Goal: Information Seeking & Learning: Learn about a topic

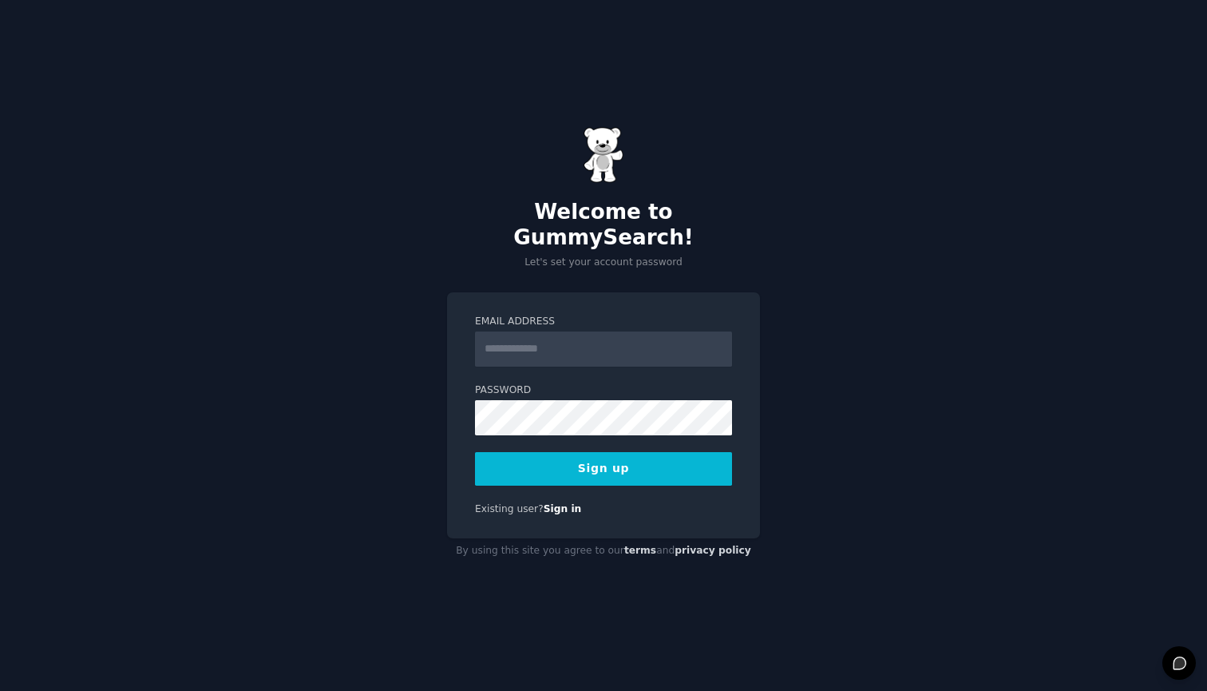
click at [542, 343] on input "Email Address" at bounding box center [603, 348] width 257 height 35
type input "**********"
click at [604, 455] on button "Sign up" at bounding box center [603, 469] width 257 height 34
click at [937, 279] on div "**********" at bounding box center [603, 345] width 1207 height 691
click at [639, 452] on div "Sign up" at bounding box center [603, 469] width 257 height 34
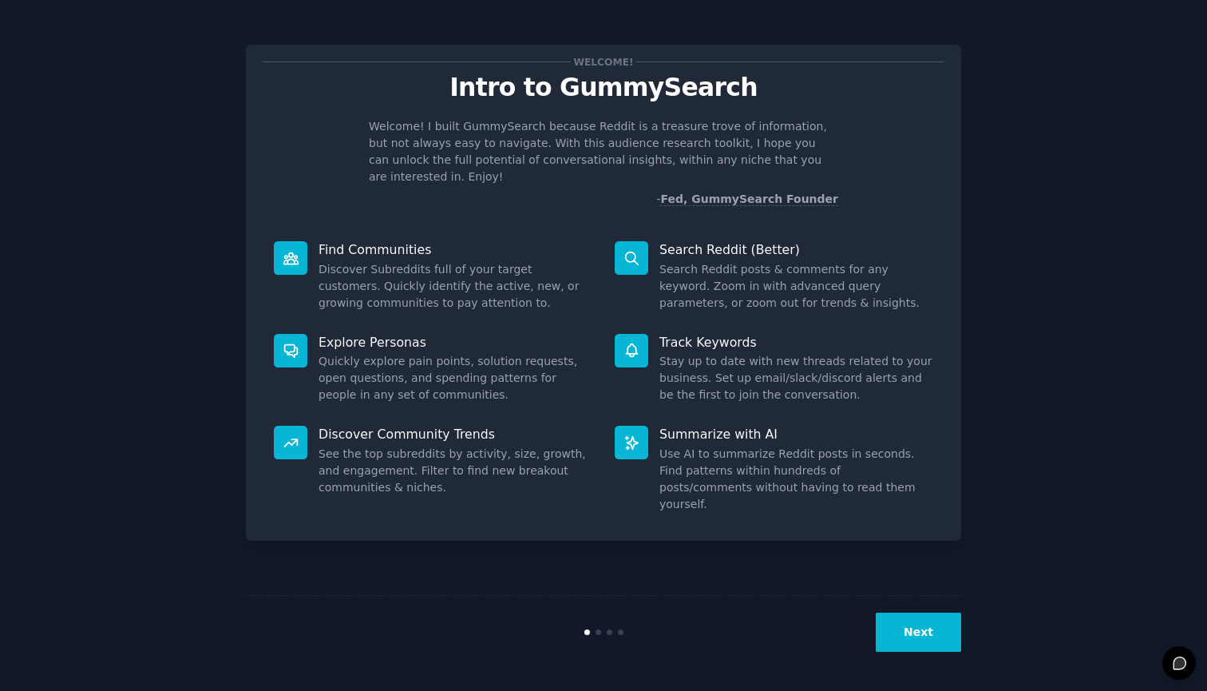
click at [921, 628] on button "Next" at bounding box center [918, 631] width 85 height 39
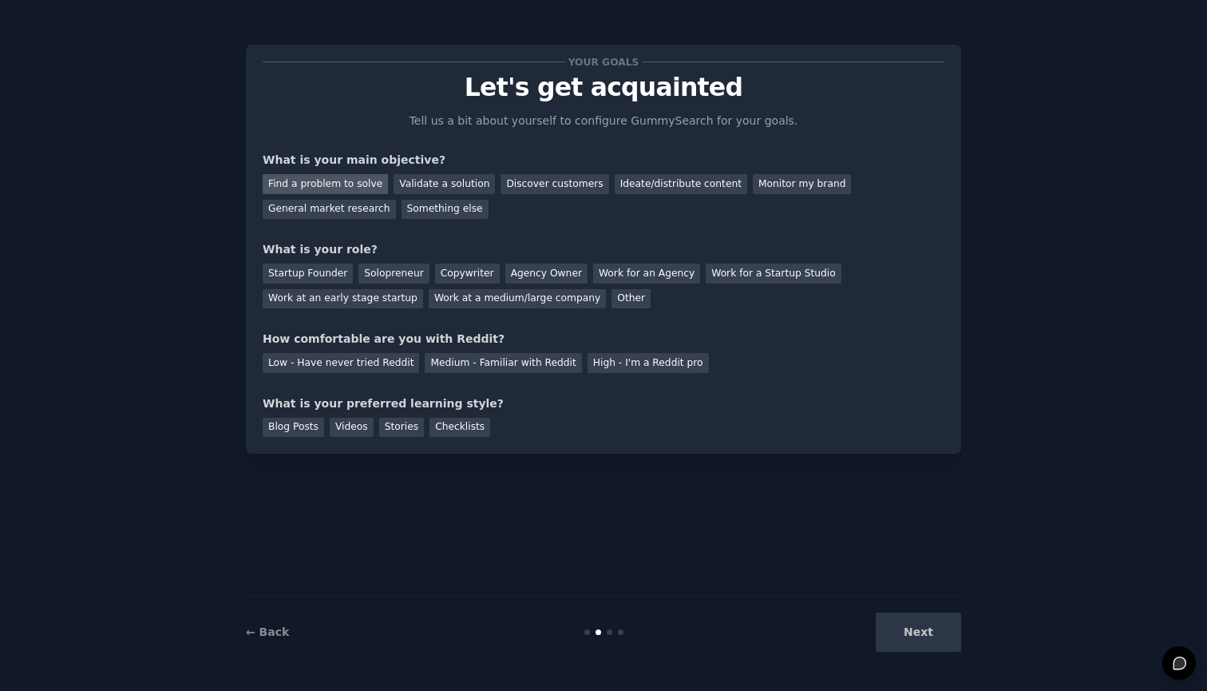
click at [345, 175] on div "Find a problem to solve" at bounding box center [325, 184] width 125 height 20
click at [536, 190] on div "Discover customers" at bounding box center [555, 184] width 108 height 20
click at [326, 182] on div "Find a problem to solve" at bounding box center [325, 184] width 125 height 20
click at [333, 275] on div "Startup Founder" at bounding box center [308, 274] width 90 height 20
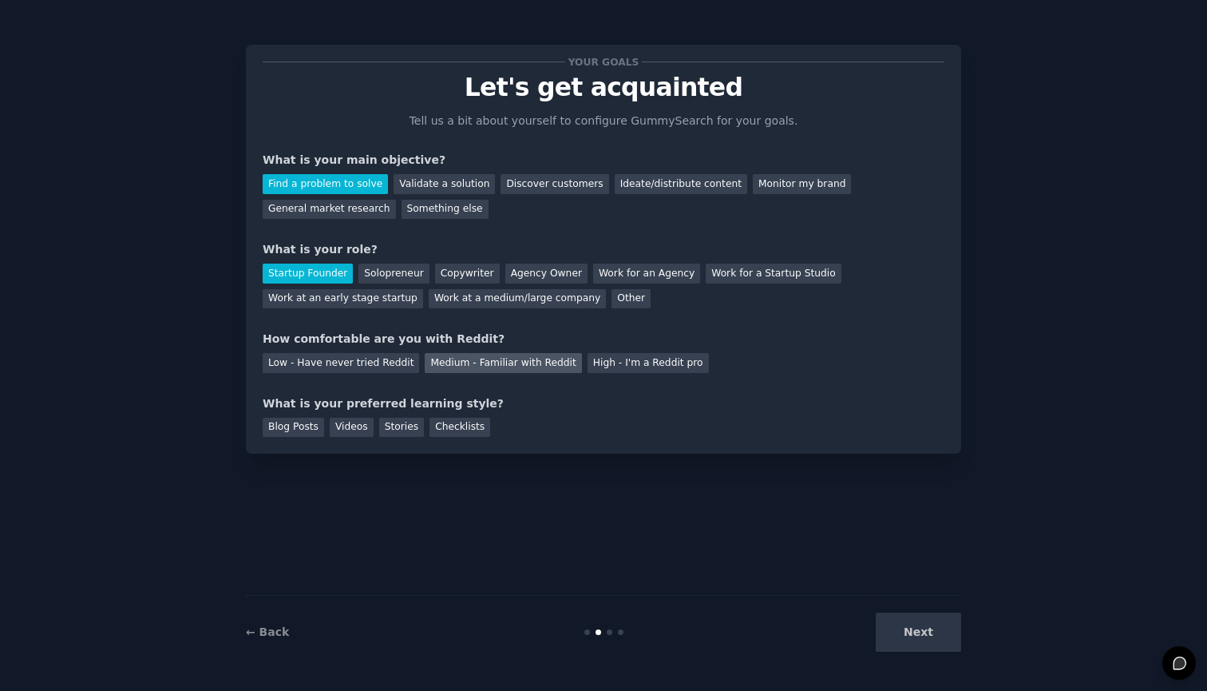
click at [438, 362] on div "Medium - Familiar with Reddit" at bounding box center [503, 363] width 157 height 20
click at [906, 634] on div "Next" at bounding box center [842, 631] width 239 height 39
click at [302, 428] on div "Blog Posts" at bounding box center [293, 428] width 61 height 20
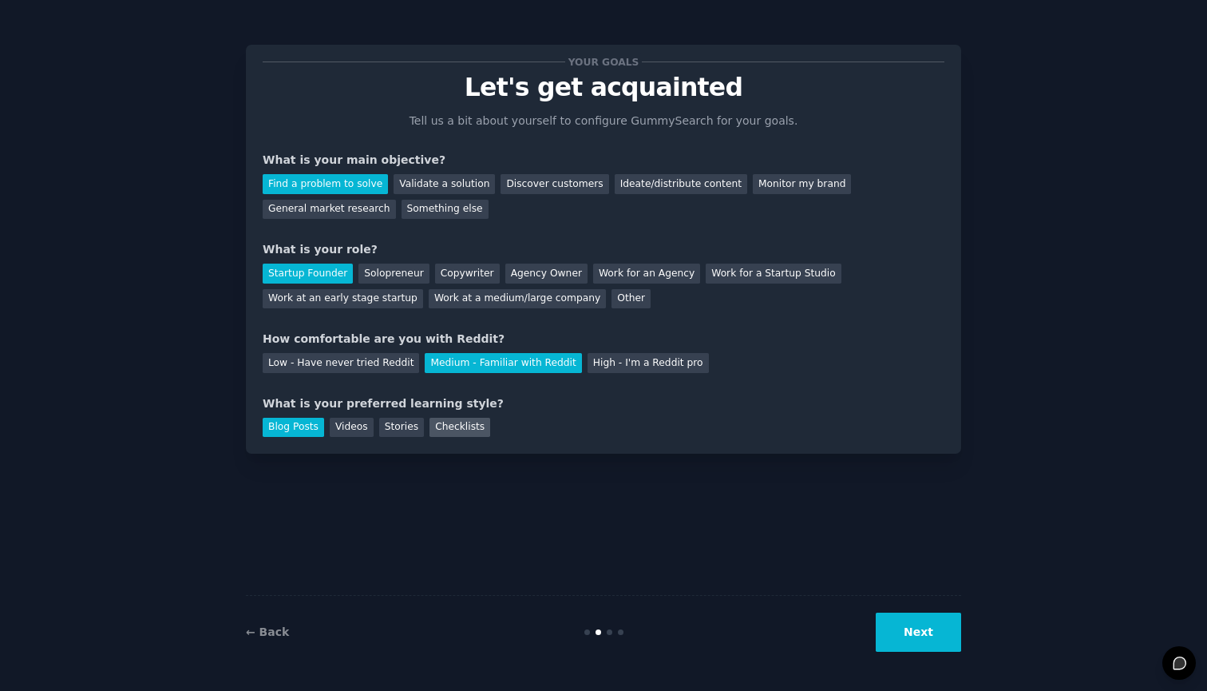
click at [442, 428] on div "Checklists" at bounding box center [460, 428] width 61 height 20
click at [939, 636] on button "Next" at bounding box center [918, 631] width 85 height 39
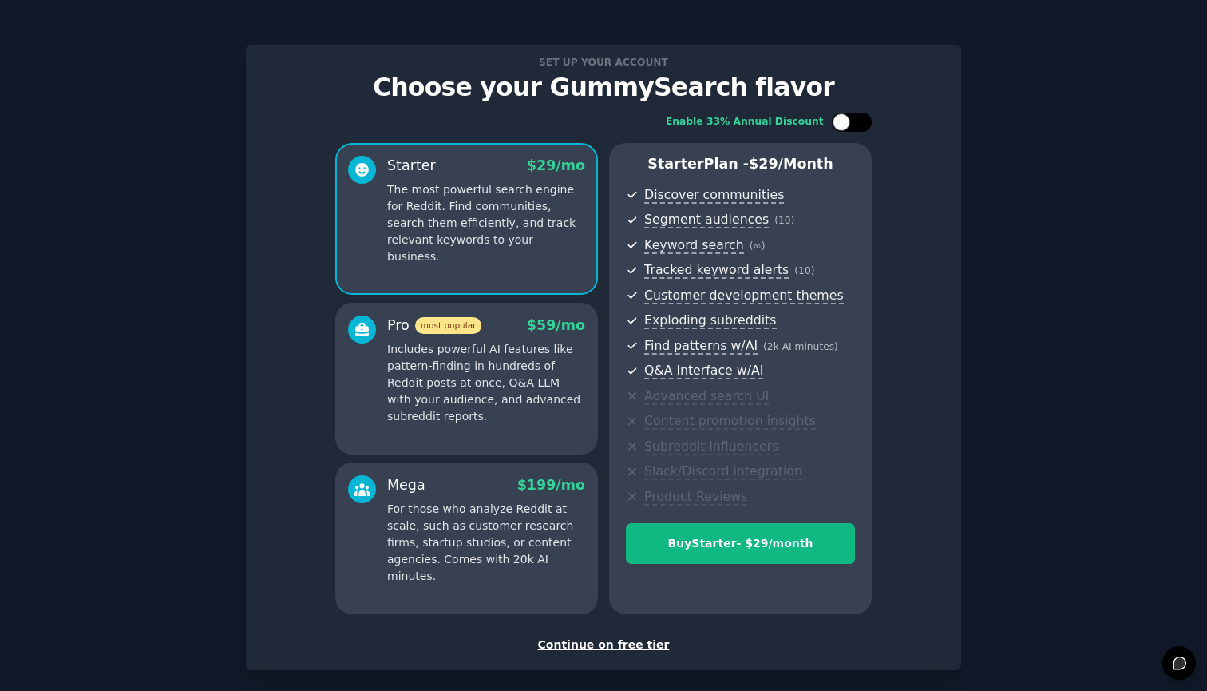
click at [856, 123] on div at bounding box center [860, 122] width 8 height 8
click at [855, 123] on div at bounding box center [863, 122] width 18 height 18
checkbox input "false"
click at [1044, 172] on div "Set up your account Choose your GummySearch flavor Enable 33% Annual Discount S…" at bounding box center [603, 382] width 1163 height 721
click at [1045, 144] on div "Set up your account Choose your GummySearch flavor Enable 33% Annual Discount S…" at bounding box center [603, 382] width 1163 height 721
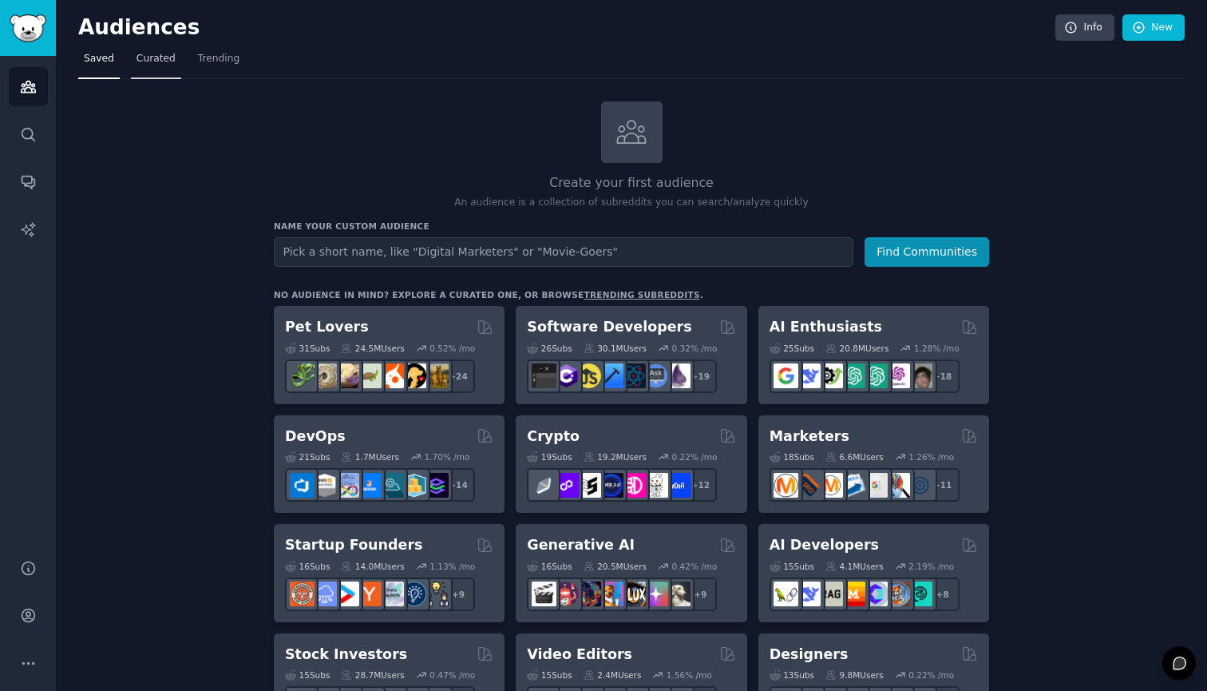
click at [154, 61] on span "Curated" at bounding box center [156, 59] width 39 height 14
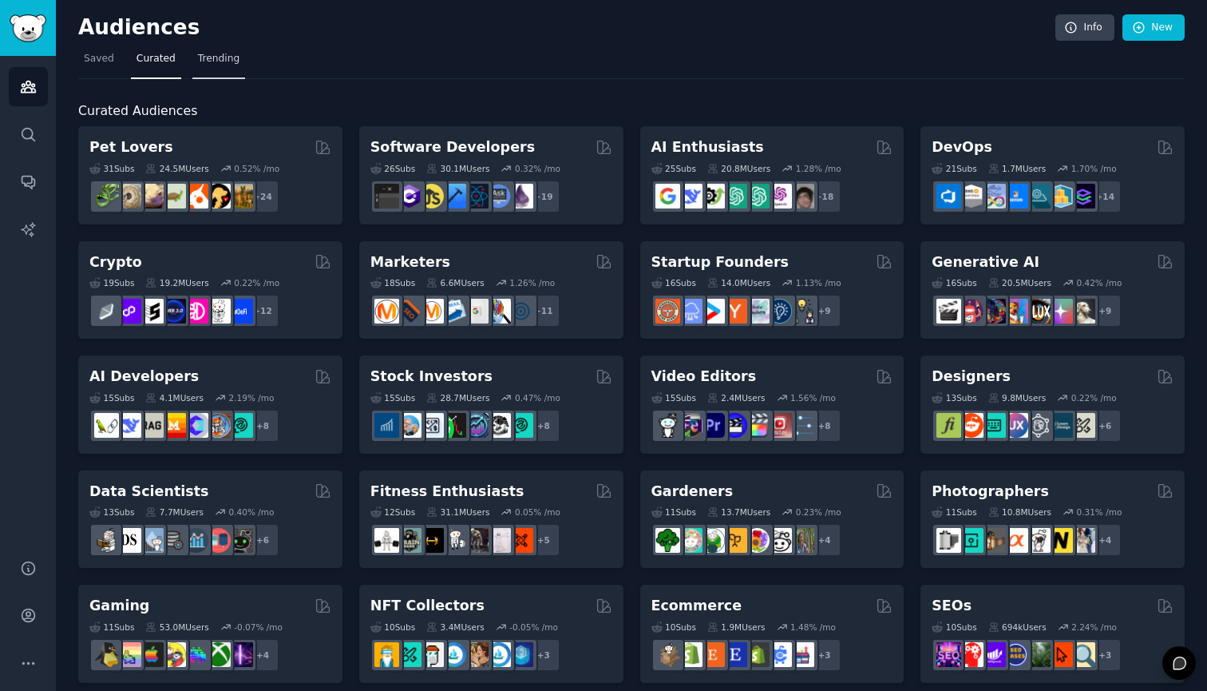
click at [222, 65] on link "Trending" at bounding box center [218, 62] width 53 height 33
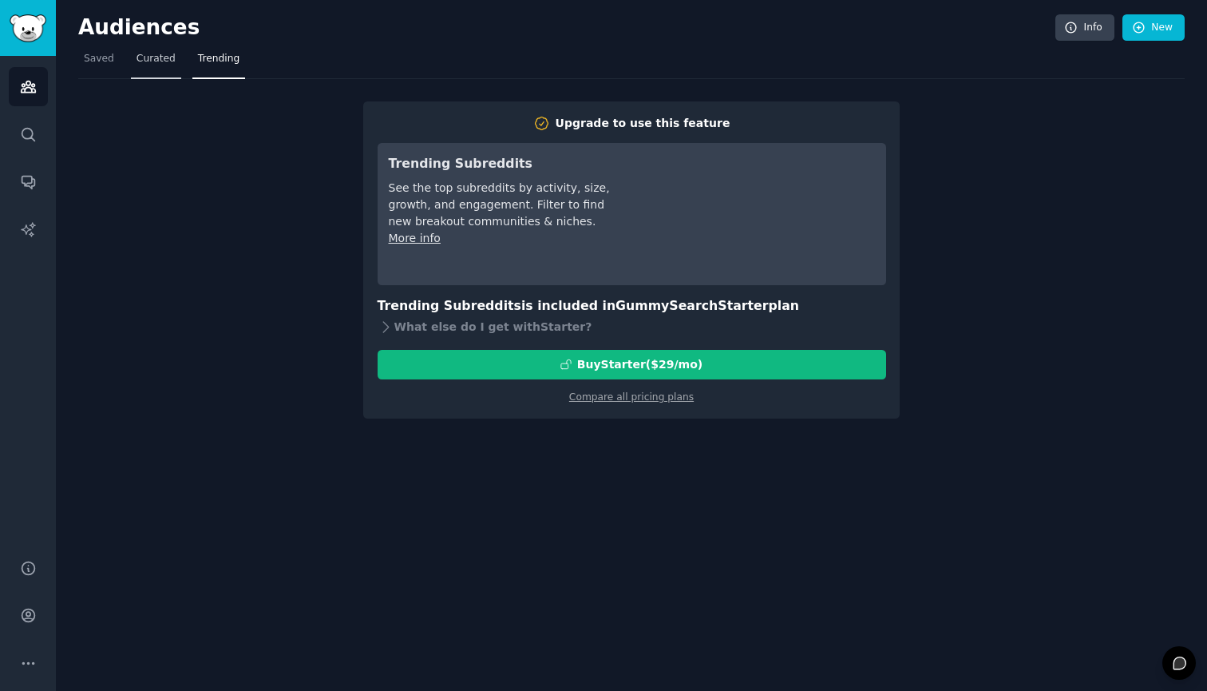
click at [159, 59] on span "Curated" at bounding box center [156, 59] width 39 height 14
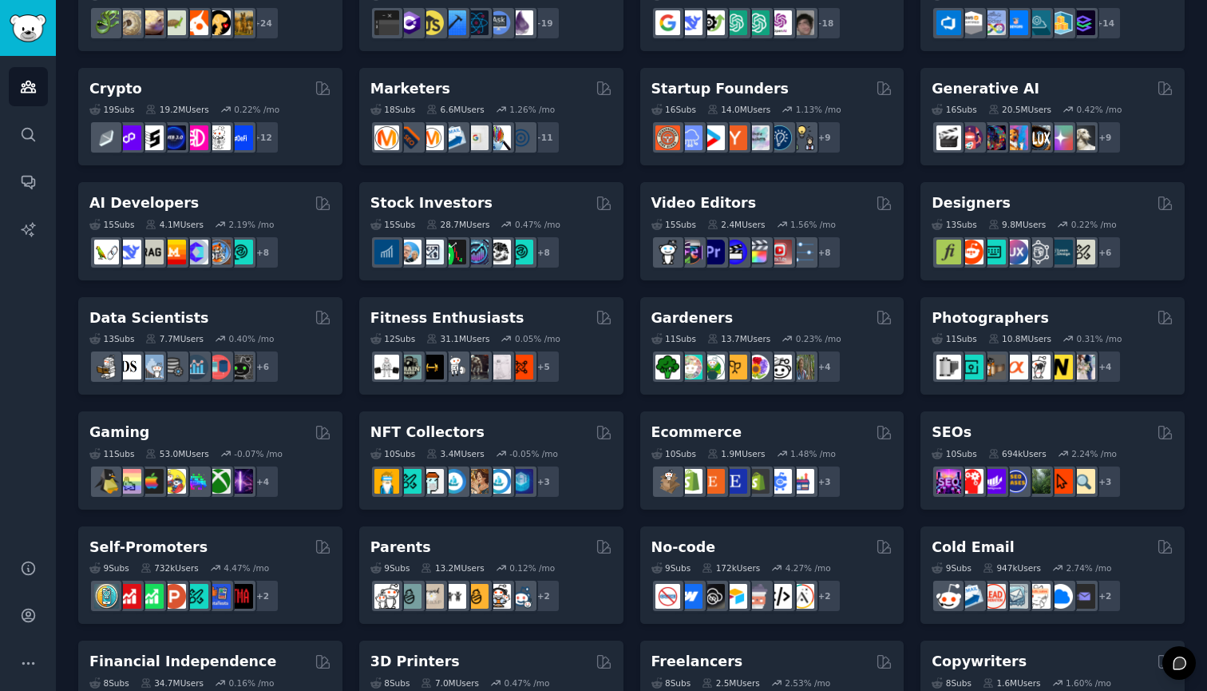
scroll to position [188, 0]
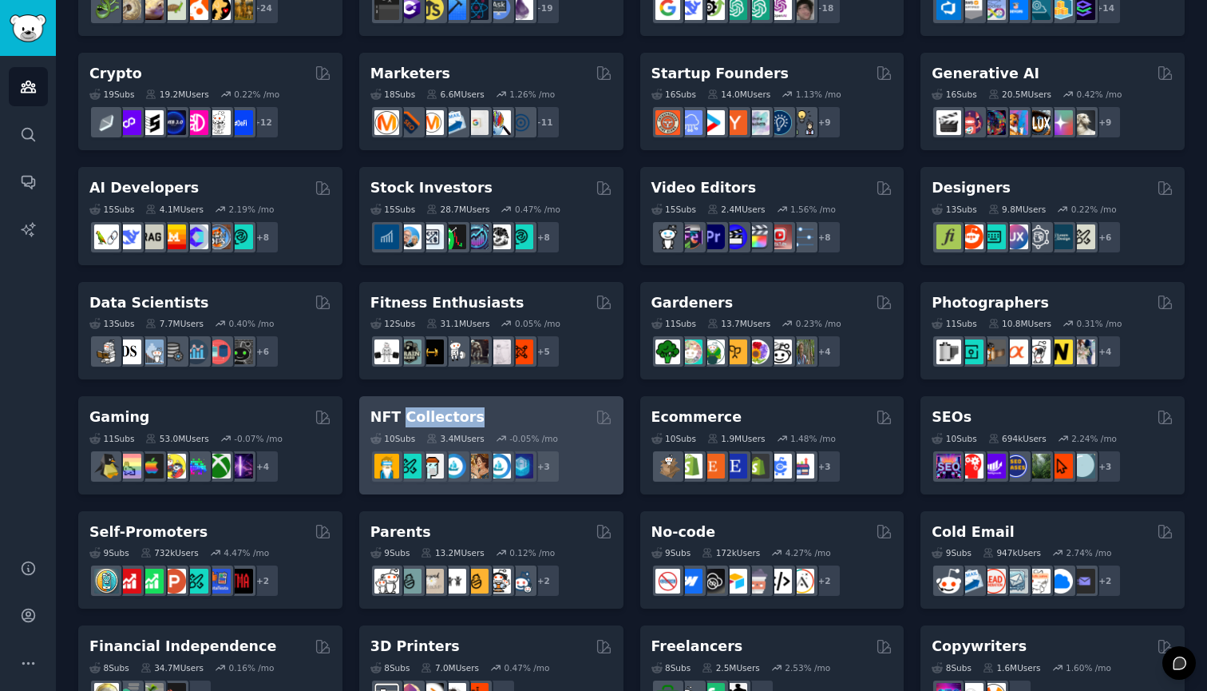
click at [444, 407] on h2 "NFT Collectors" at bounding box center [428, 417] width 114 height 20
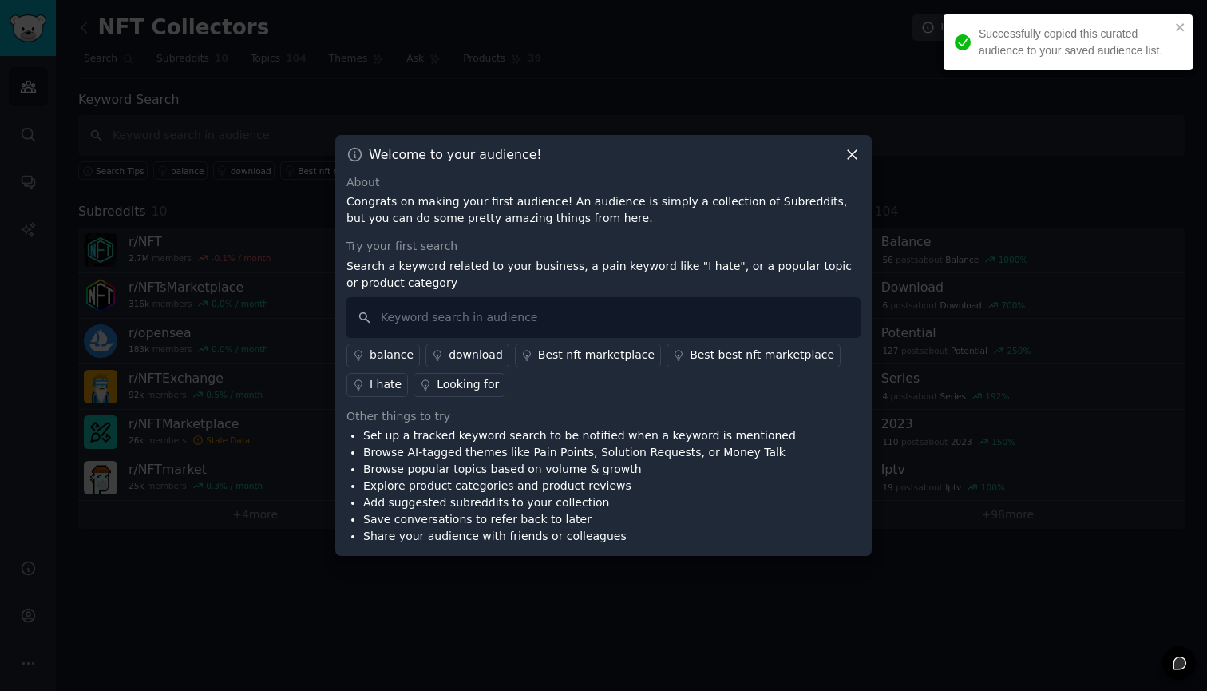
click at [854, 153] on icon at bounding box center [852, 154] width 9 height 9
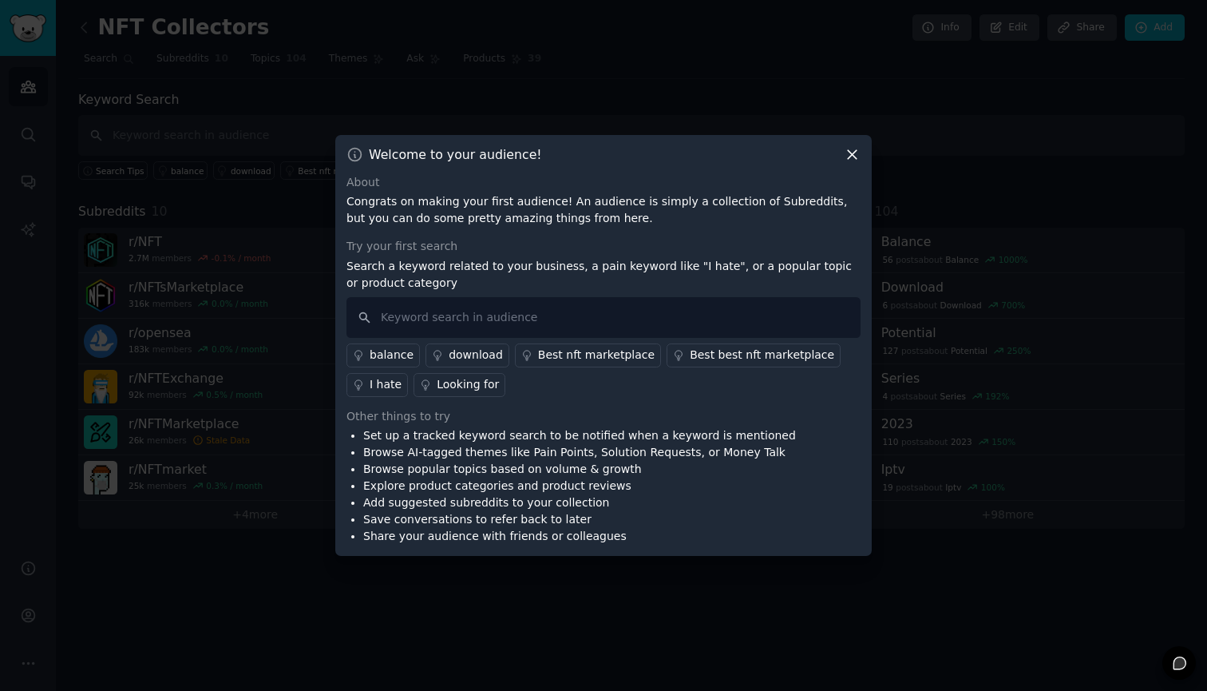
click at [852, 151] on icon at bounding box center [852, 154] width 17 height 17
click at [855, 159] on icon at bounding box center [852, 154] width 17 height 17
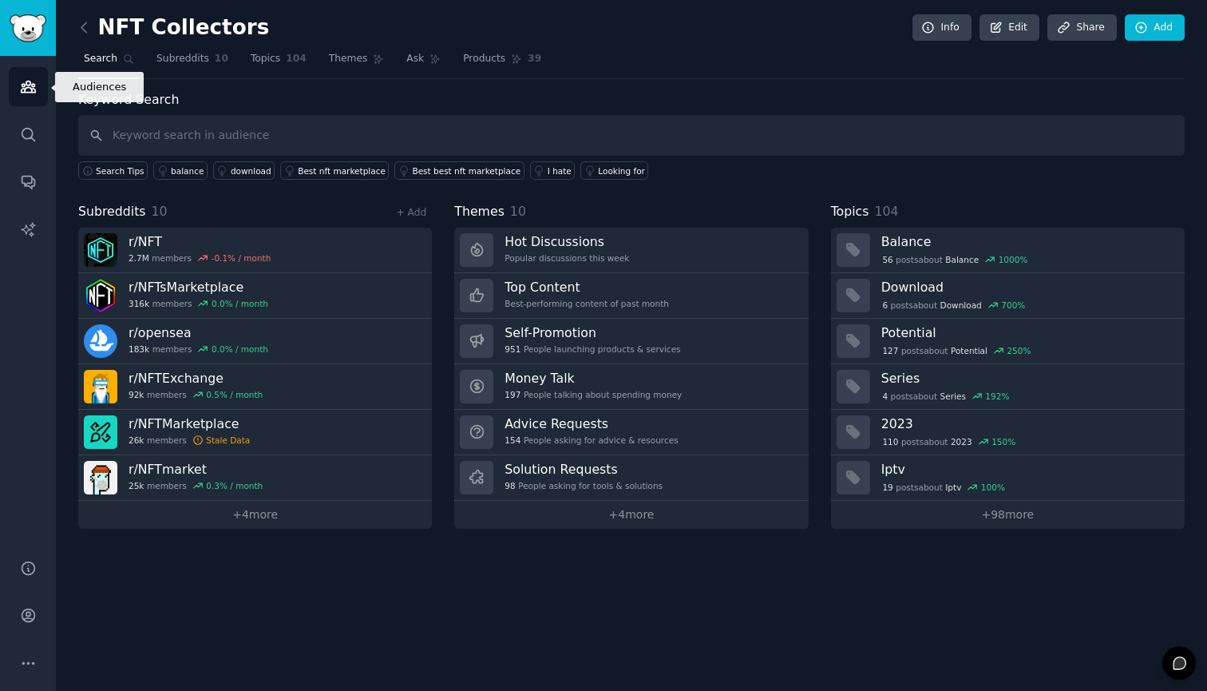
click at [28, 88] on icon "Sidebar" at bounding box center [28, 86] width 14 height 11
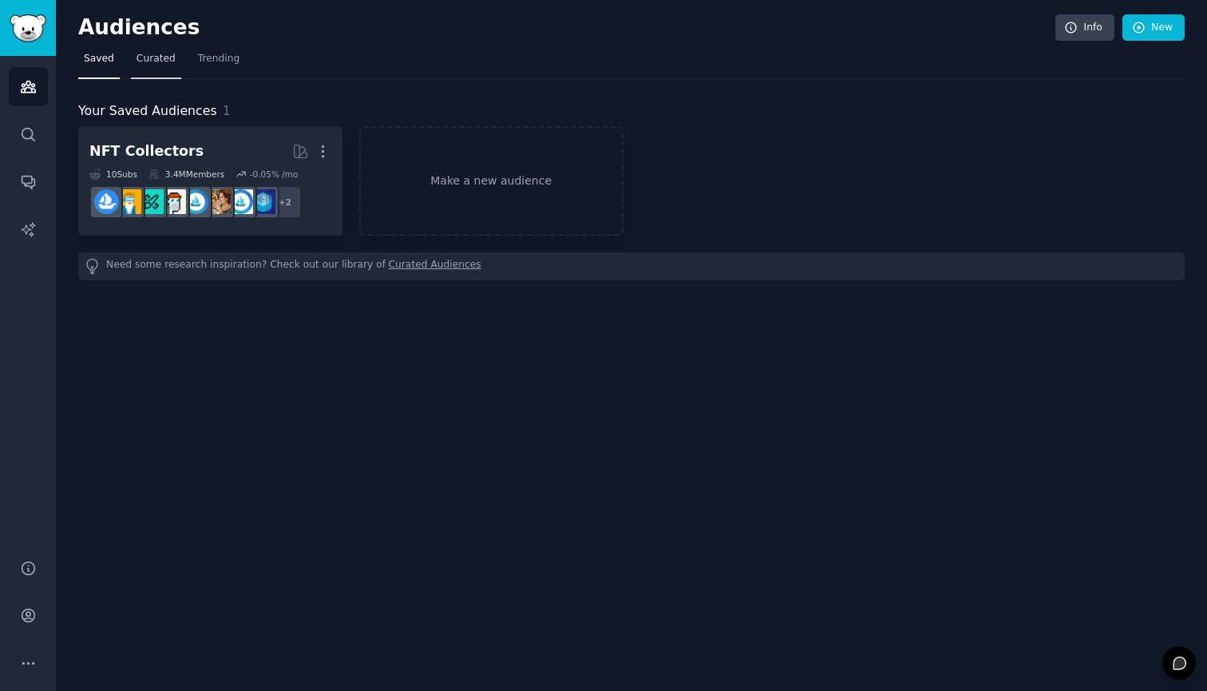
click at [157, 57] on span "Curated" at bounding box center [156, 59] width 39 height 14
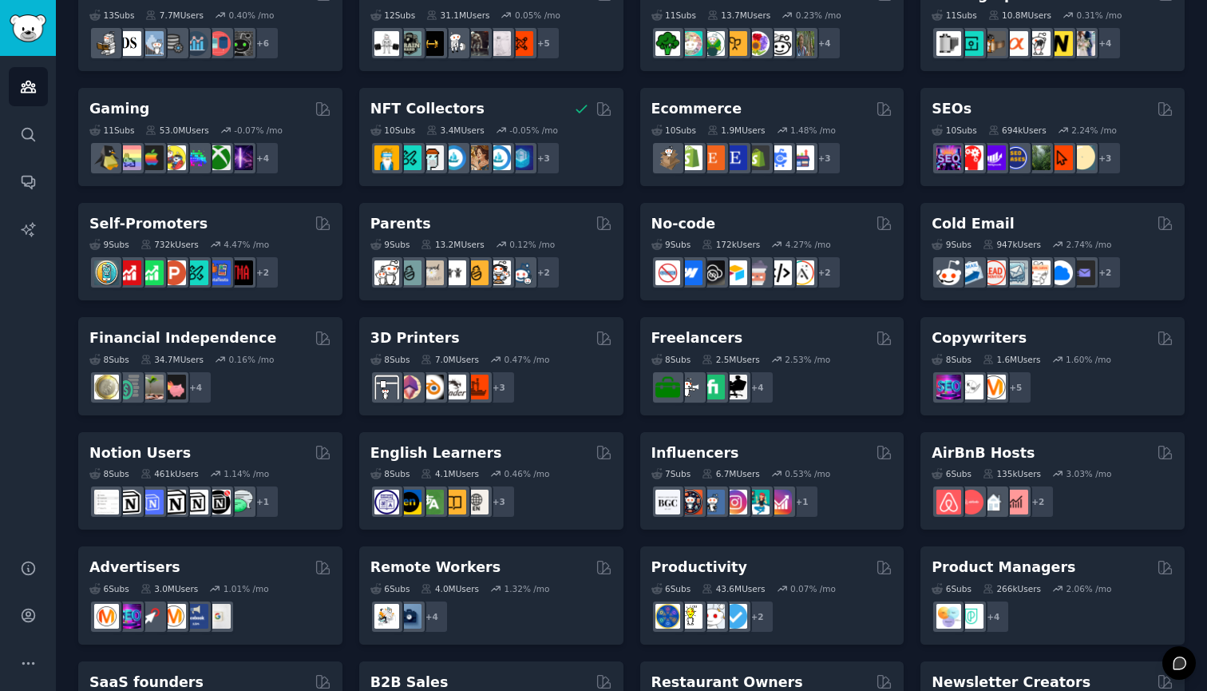
scroll to position [512, 0]
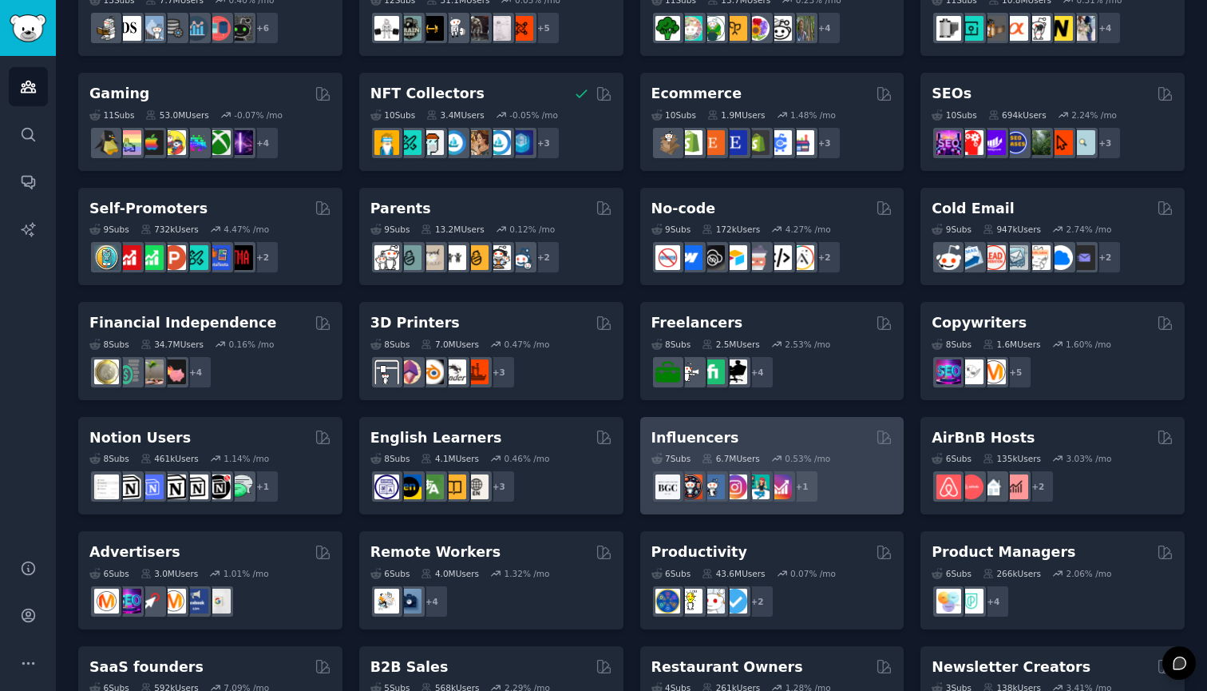
click at [706, 434] on h2 "Influencers" at bounding box center [696, 438] width 88 height 20
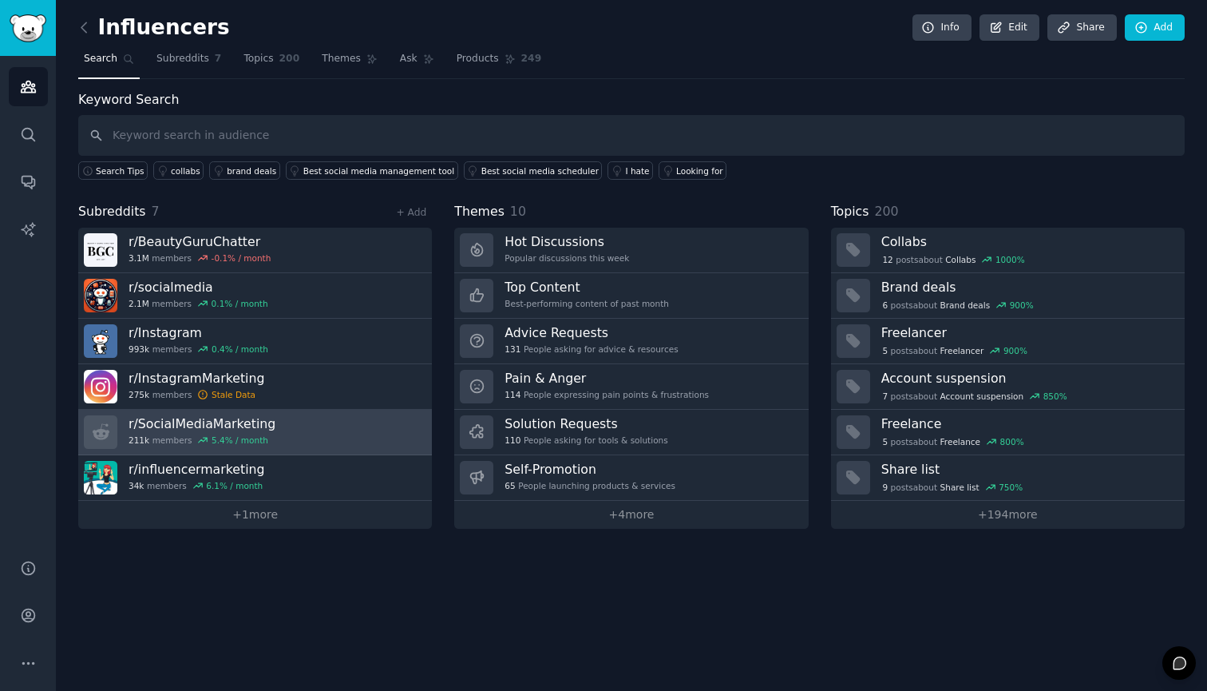
click at [180, 419] on h3 "r/ SocialMediaMarketing" at bounding box center [202, 423] width 147 height 17
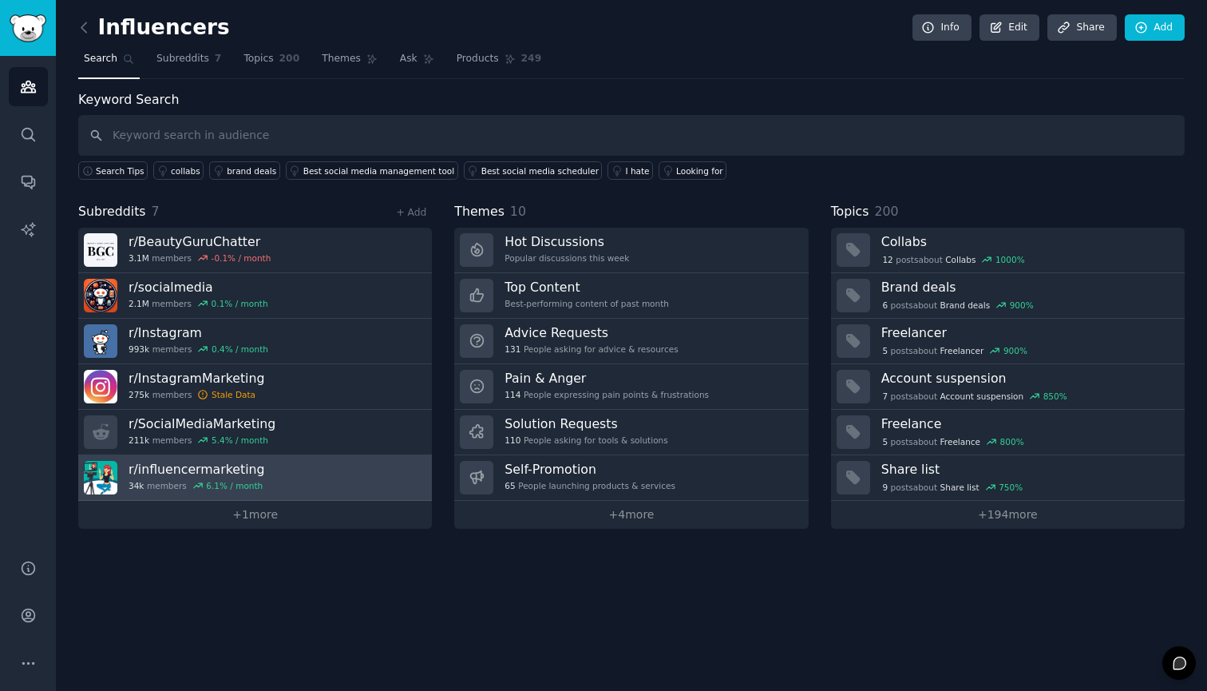
click at [186, 462] on h3 "r/ influencermarketing" at bounding box center [197, 469] width 137 height 17
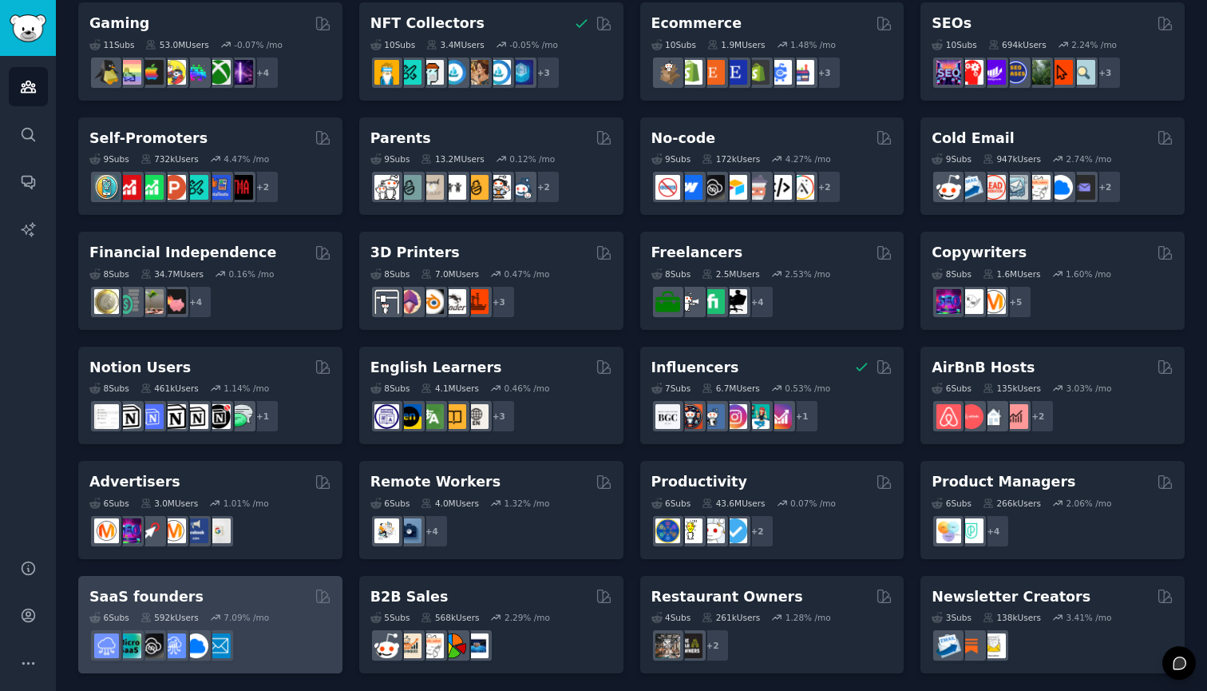
click at [133, 593] on h2 "SaaS founders" at bounding box center [146, 597] width 114 height 20
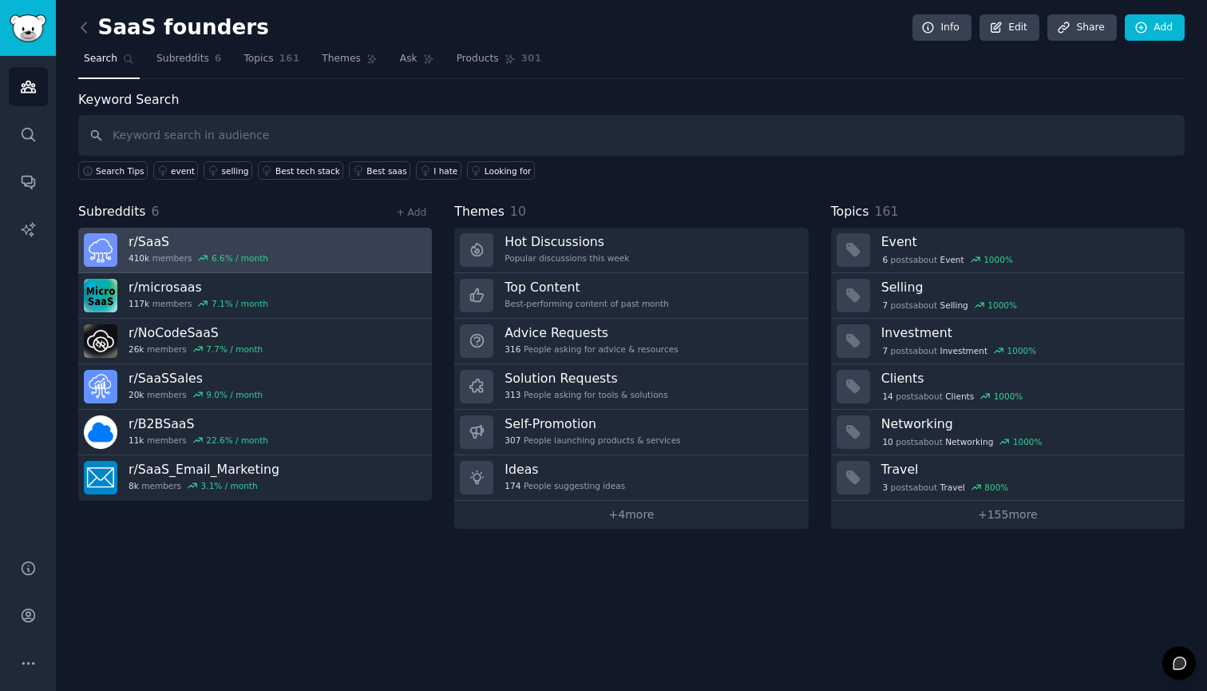
click at [147, 236] on h3 "r/ SaaS" at bounding box center [199, 241] width 140 height 17
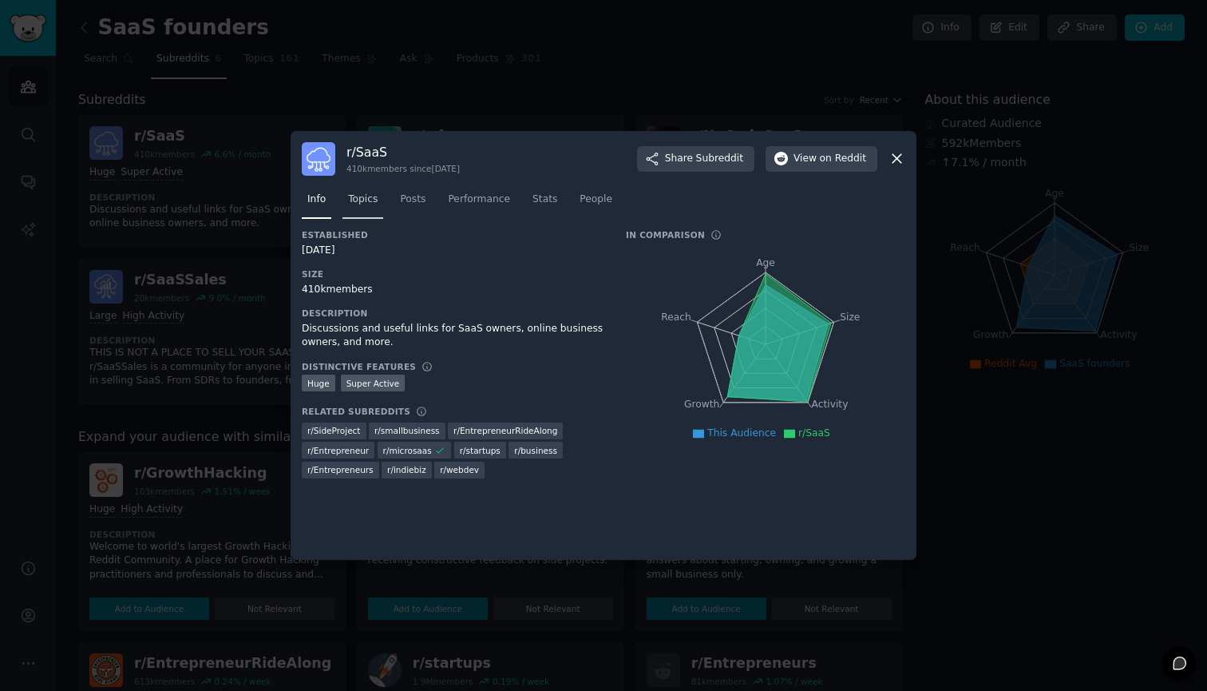
click at [363, 200] on span "Topics" at bounding box center [363, 199] width 30 height 14
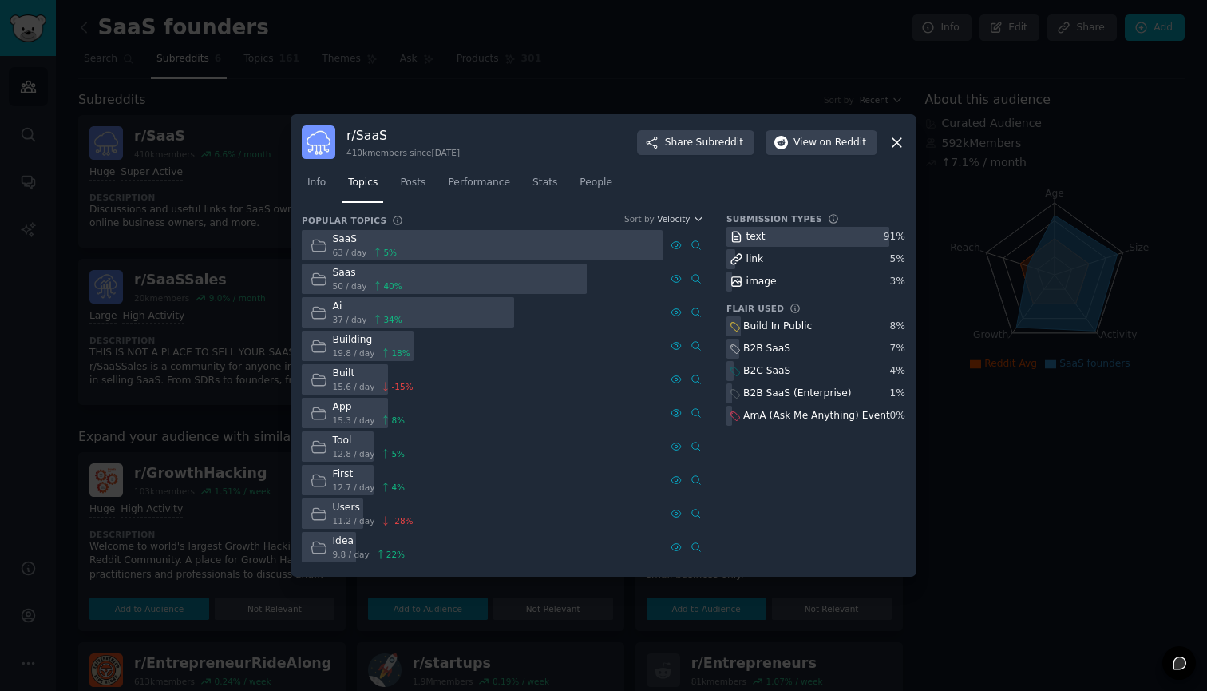
click at [898, 143] on icon at bounding box center [897, 142] width 9 height 9
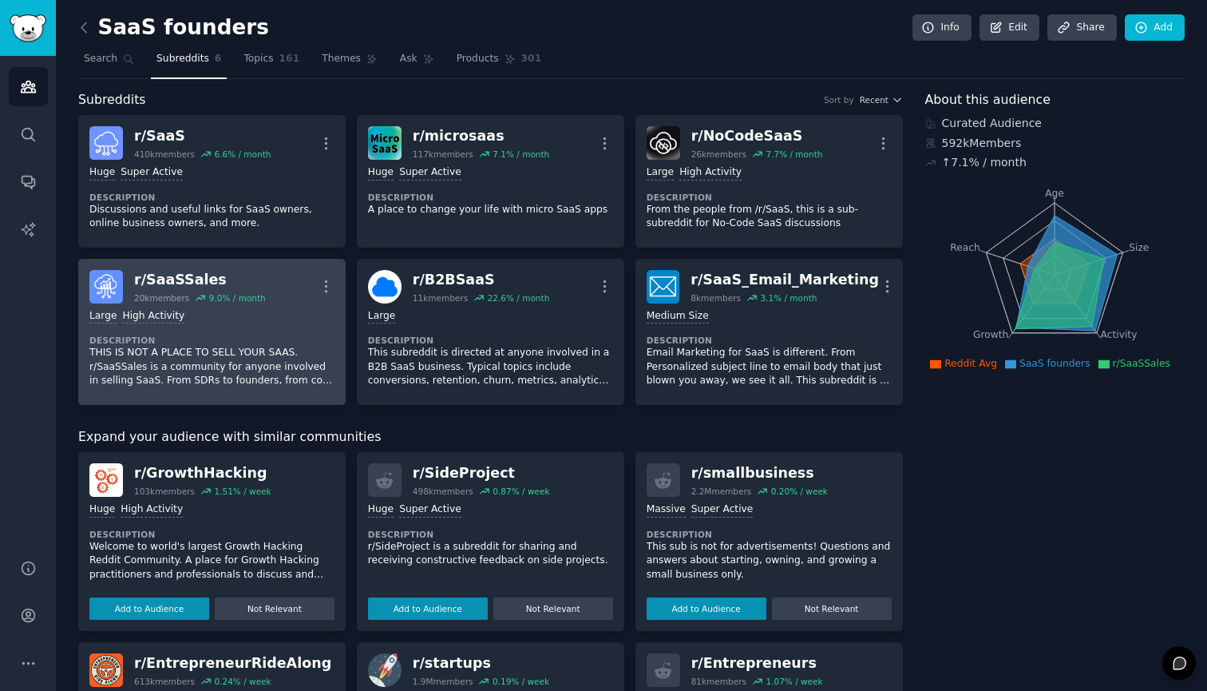
scroll to position [25, 0]
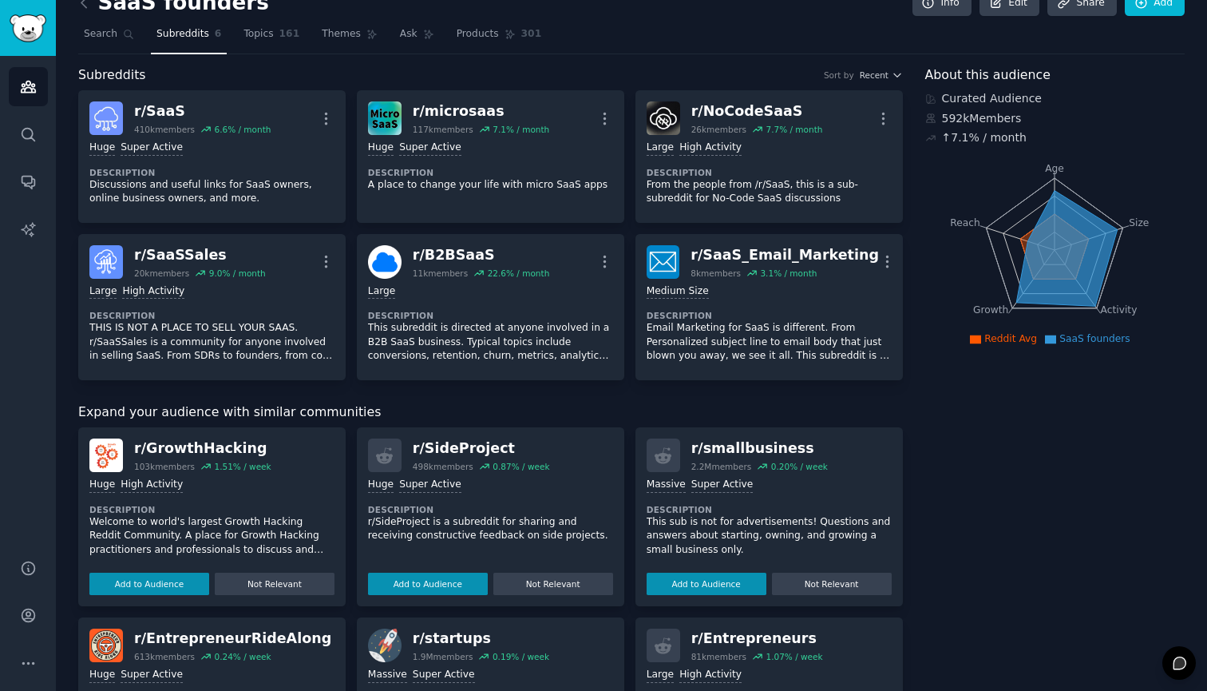
click at [521, 409] on div "Expand your audience with similar communities" at bounding box center [490, 412] width 825 height 20
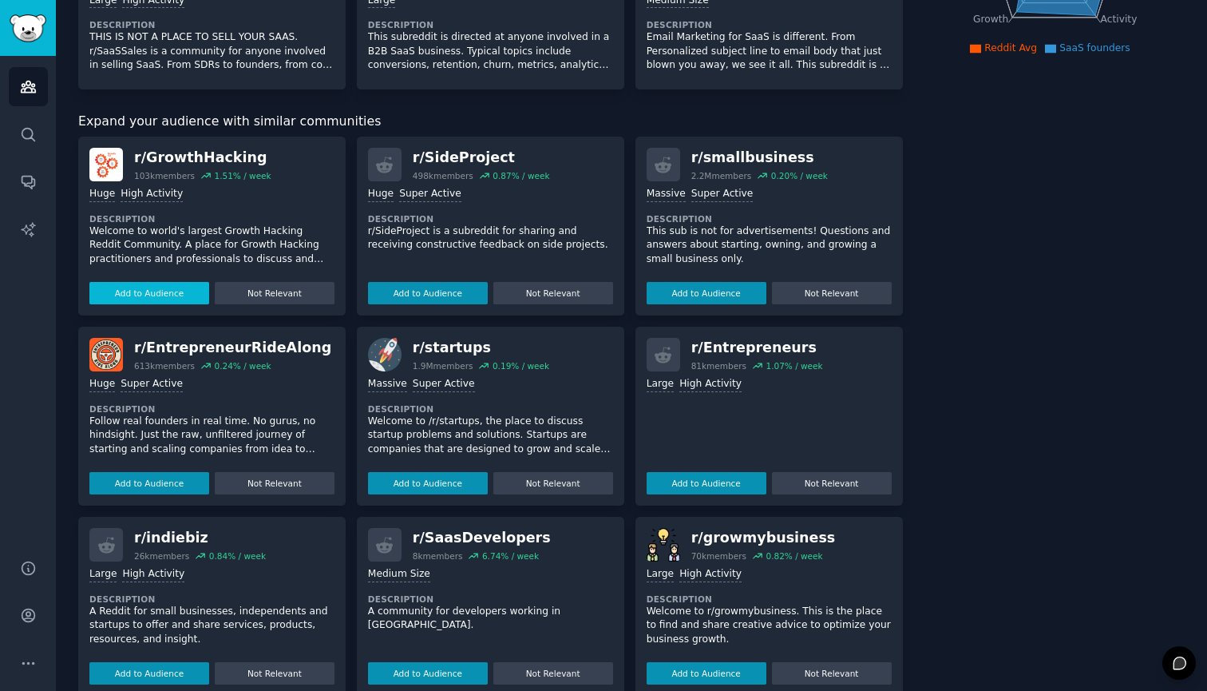
scroll to position [318, 0]
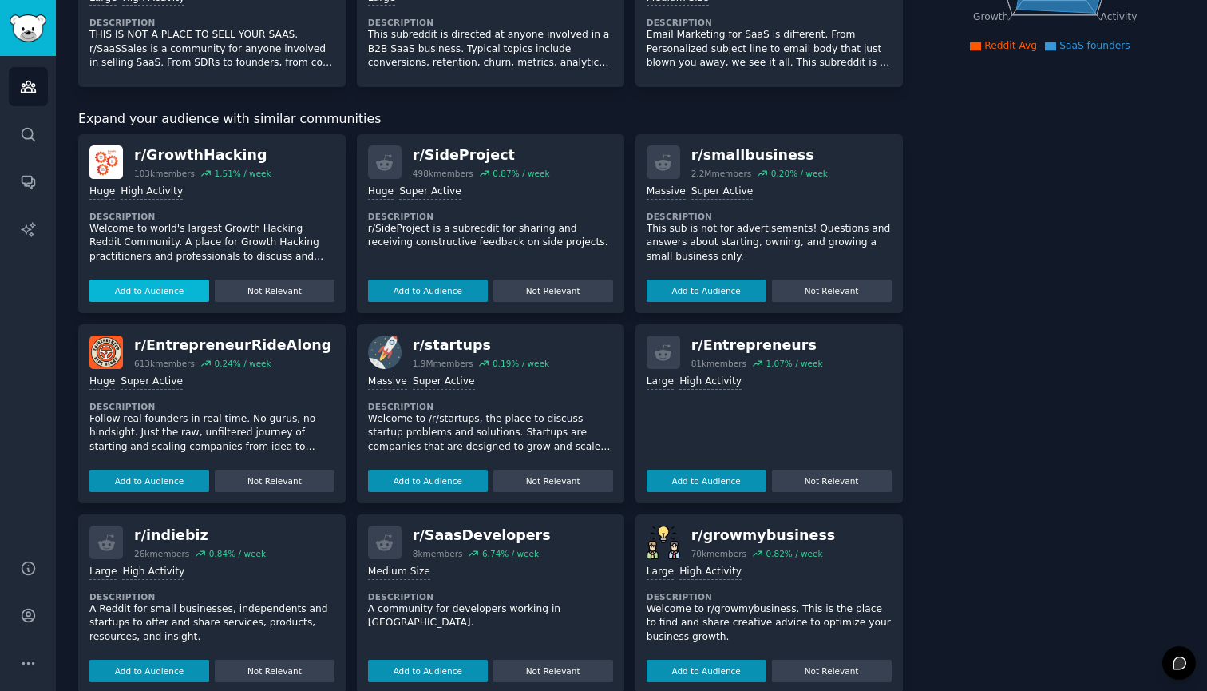
click at [154, 287] on button "Add to Audience" at bounding box center [149, 290] width 120 height 22
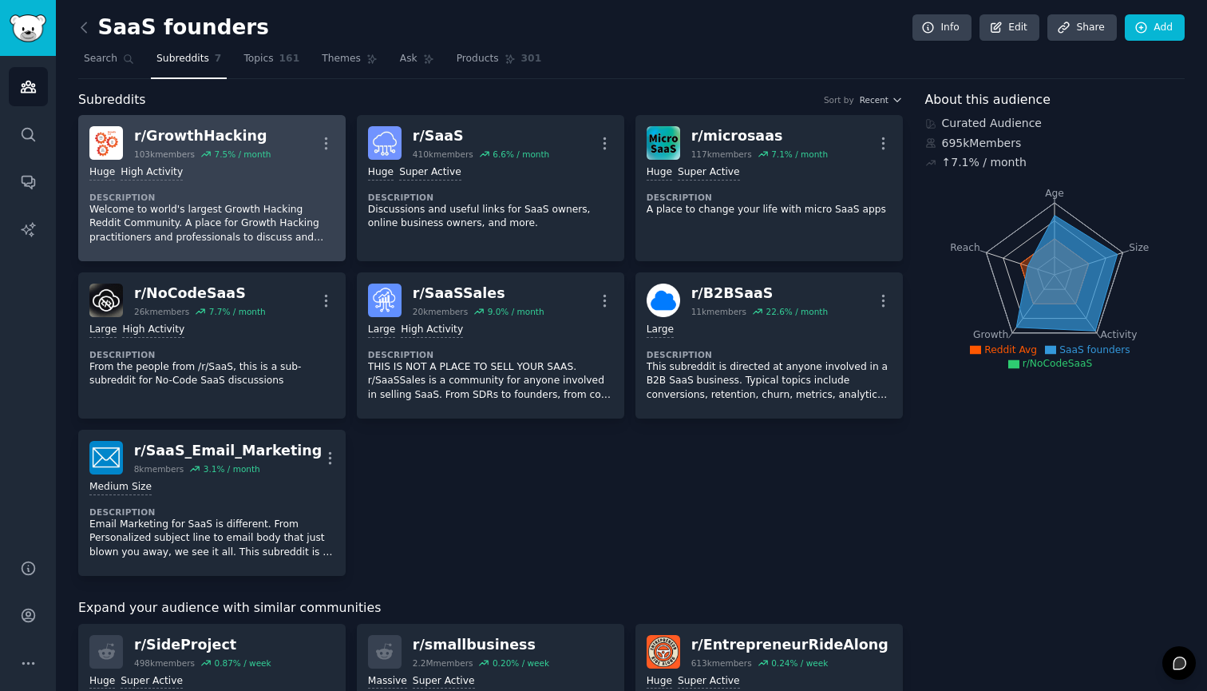
scroll to position [0, 0]
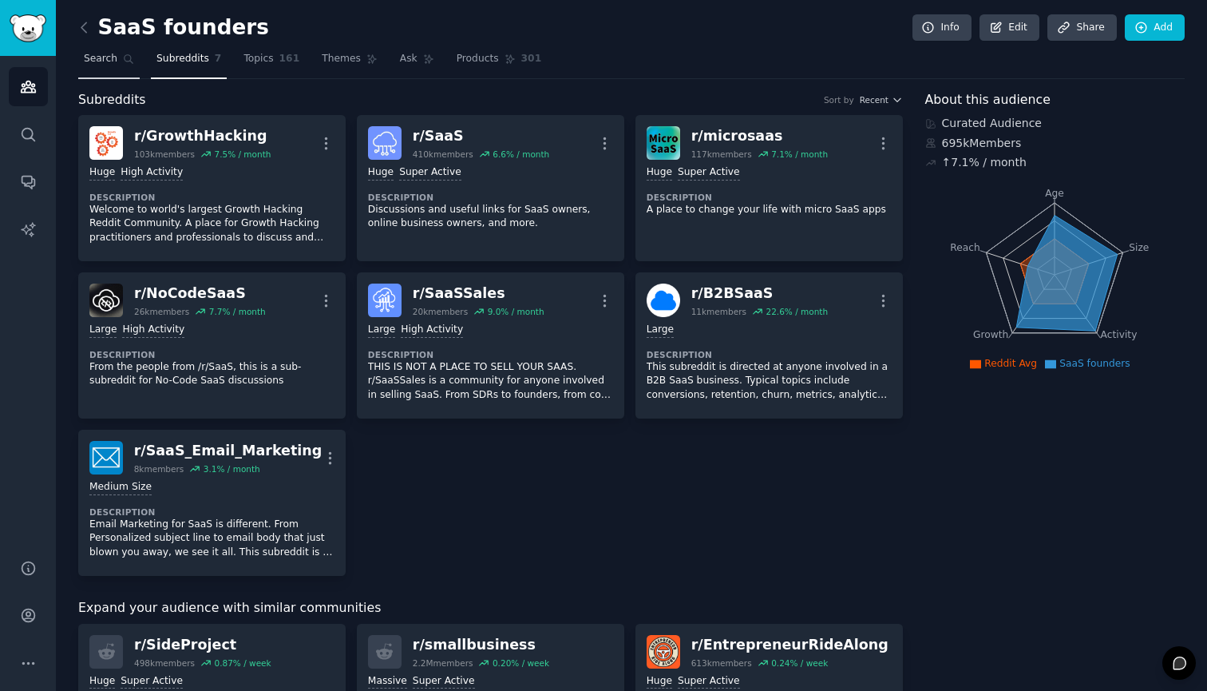
click at [118, 61] on link "Search" at bounding box center [108, 62] width 61 height 33
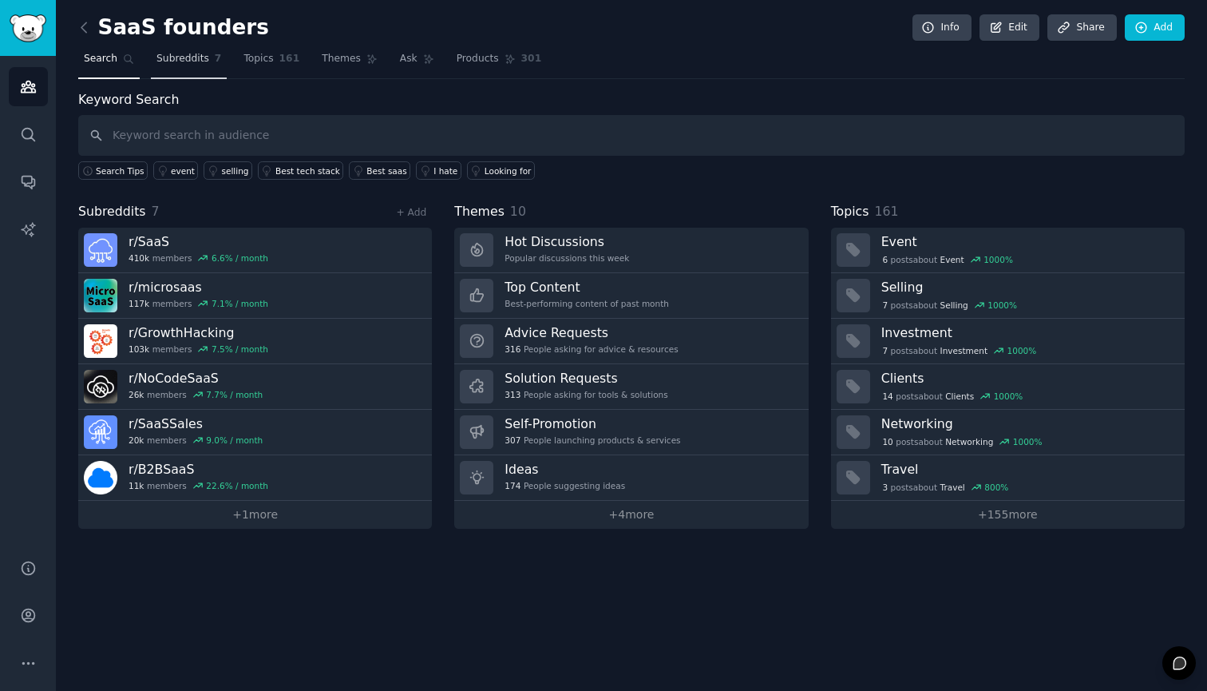
click at [185, 54] on span "Subreddits" at bounding box center [183, 59] width 53 height 14
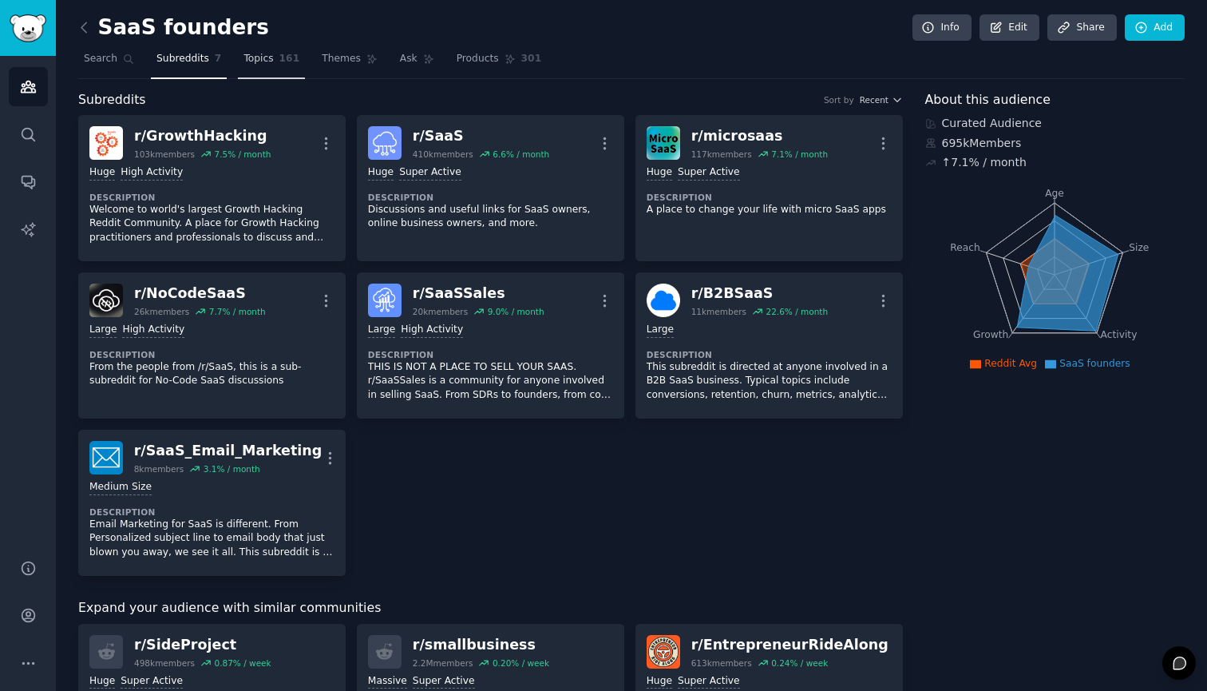
click at [272, 68] on link "Topics 161" at bounding box center [271, 62] width 67 height 33
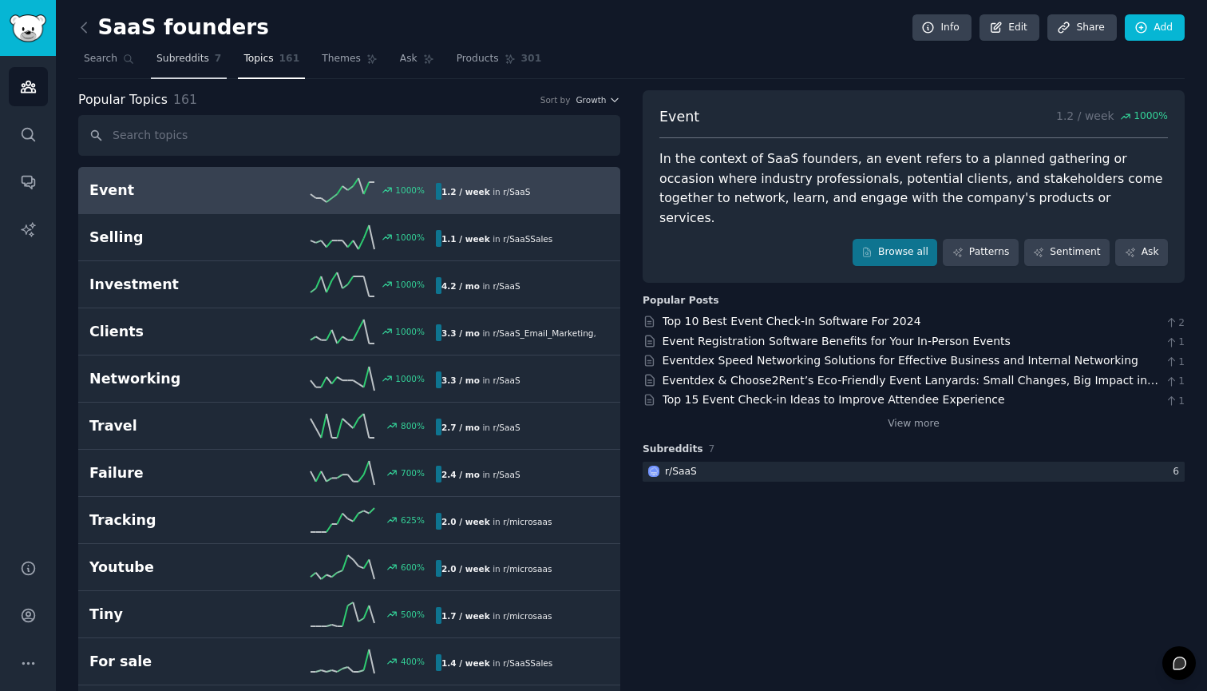
click at [188, 54] on span "Subreddits" at bounding box center [183, 59] width 53 height 14
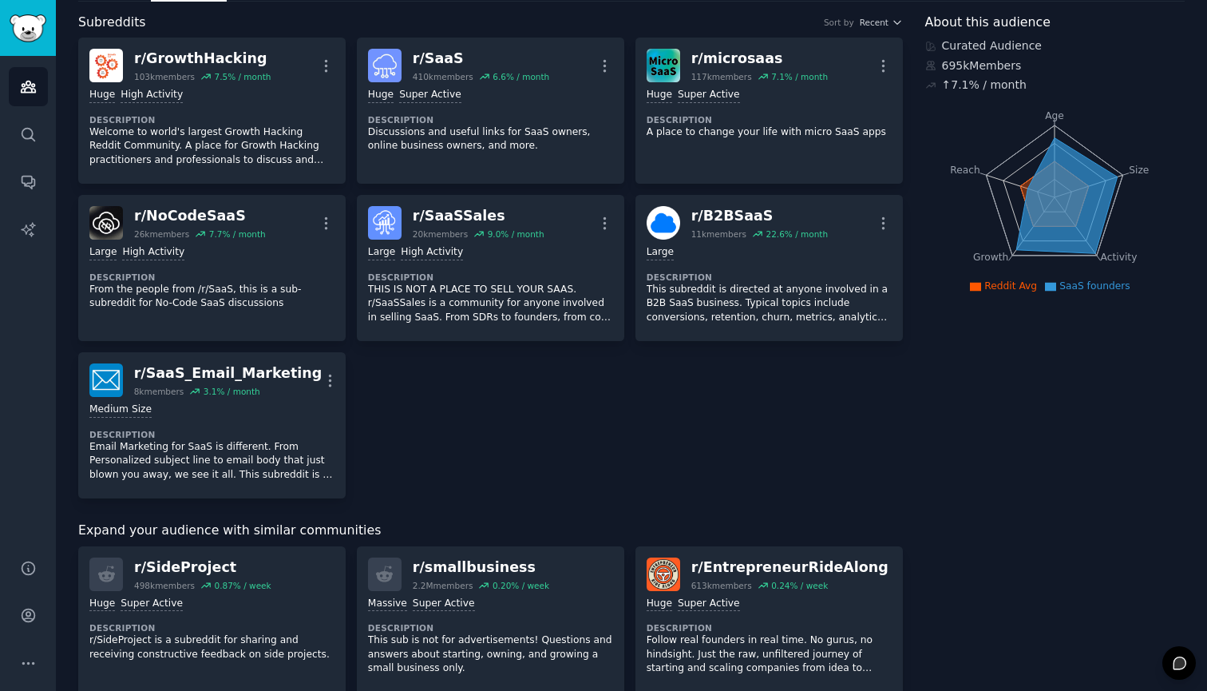
scroll to position [18, 0]
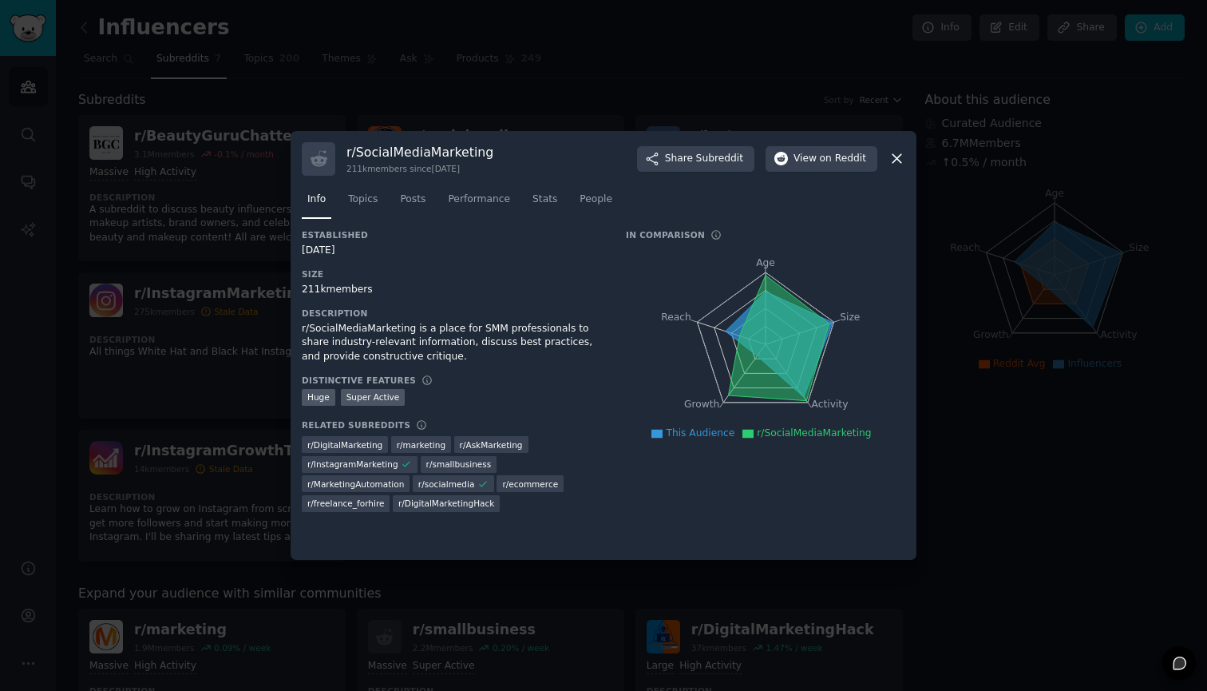
click at [900, 157] on icon at bounding box center [897, 159] width 9 height 9
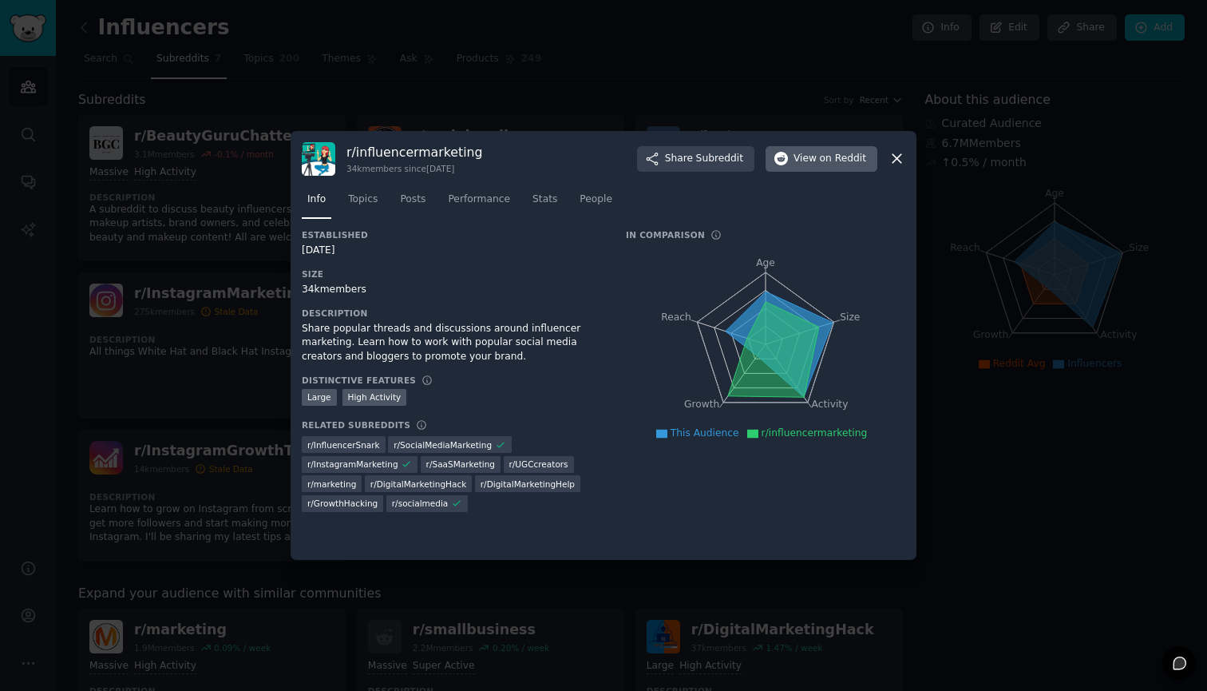
click at [799, 157] on span "View on Reddit" at bounding box center [830, 159] width 73 height 14
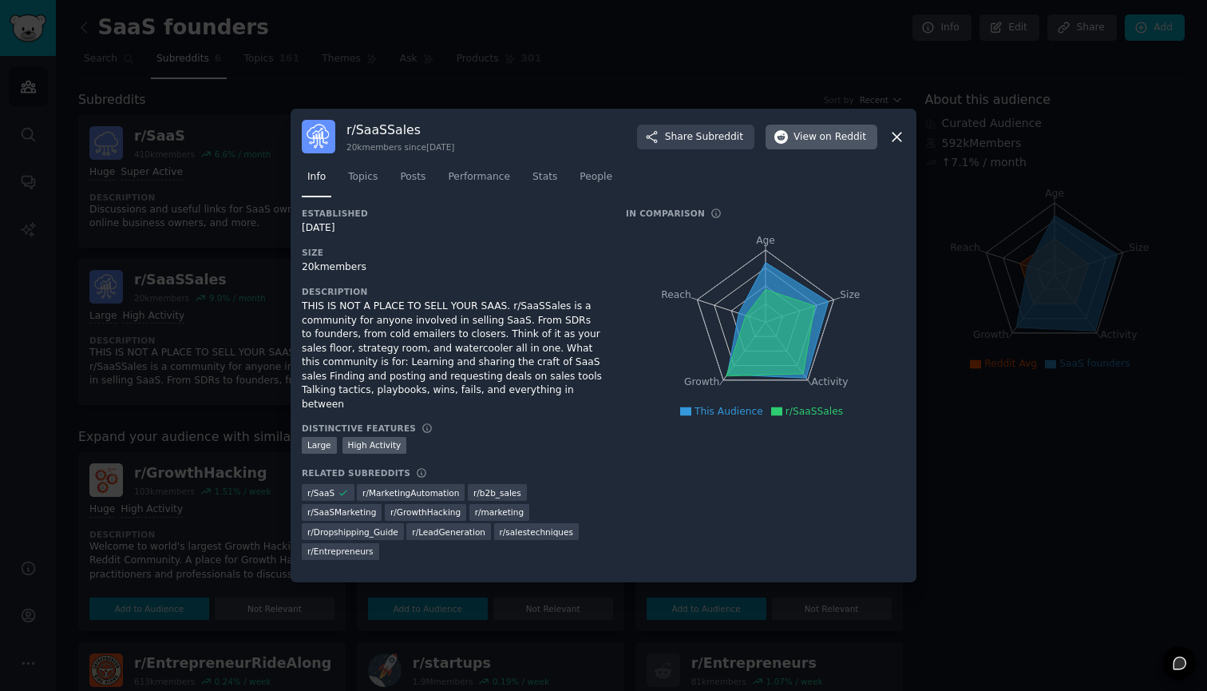
click at [812, 145] on span "View on Reddit" at bounding box center [830, 137] width 73 height 14
click at [892, 145] on icon at bounding box center [897, 137] width 17 height 17
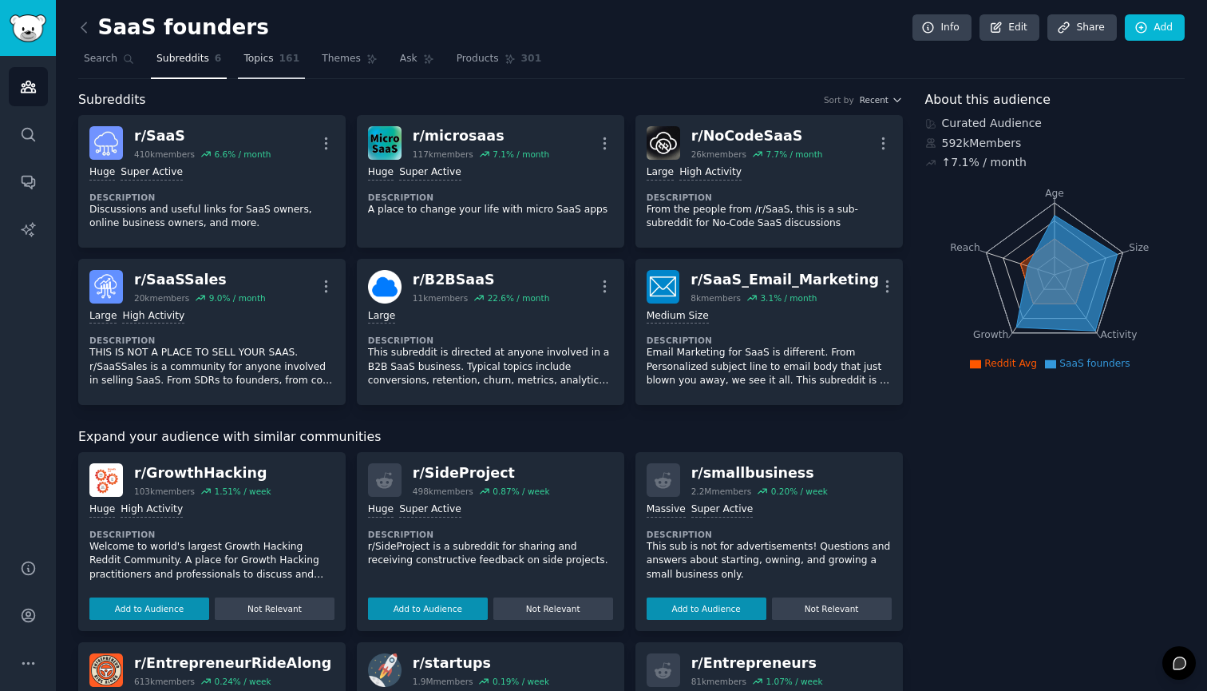
click at [268, 60] on span "Topics" at bounding box center [259, 59] width 30 height 14
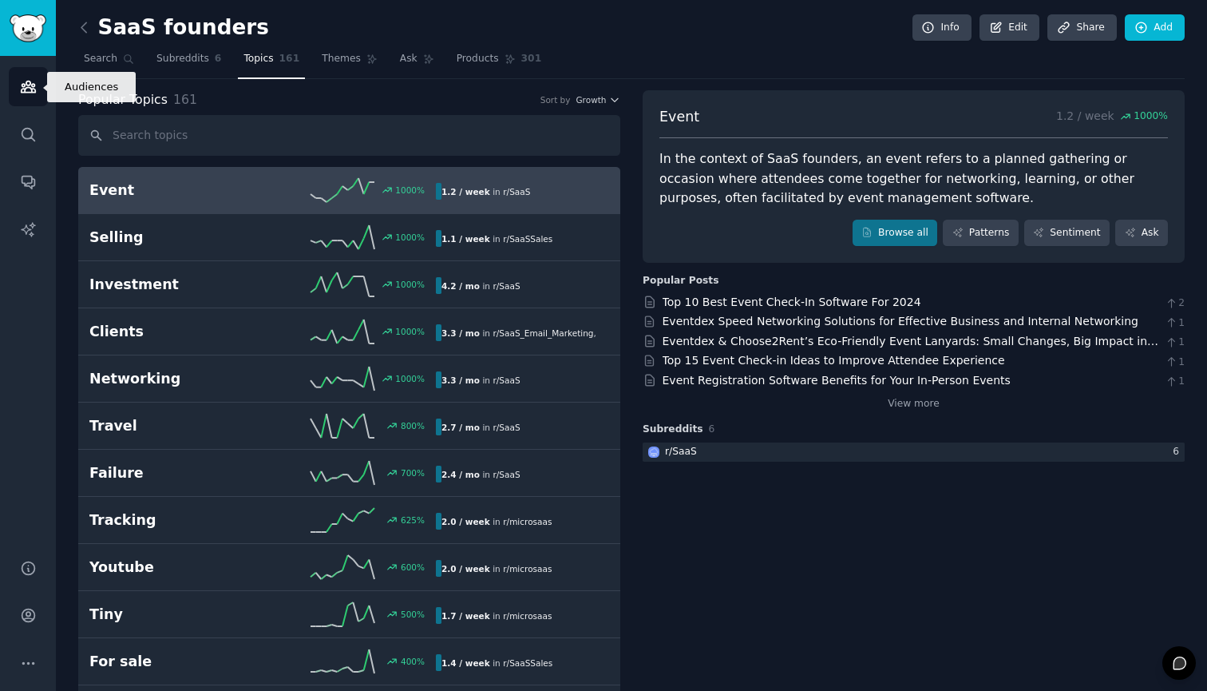
click at [33, 85] on icon "Sidebar" at bounding box center [28, 86] width 17 height 17
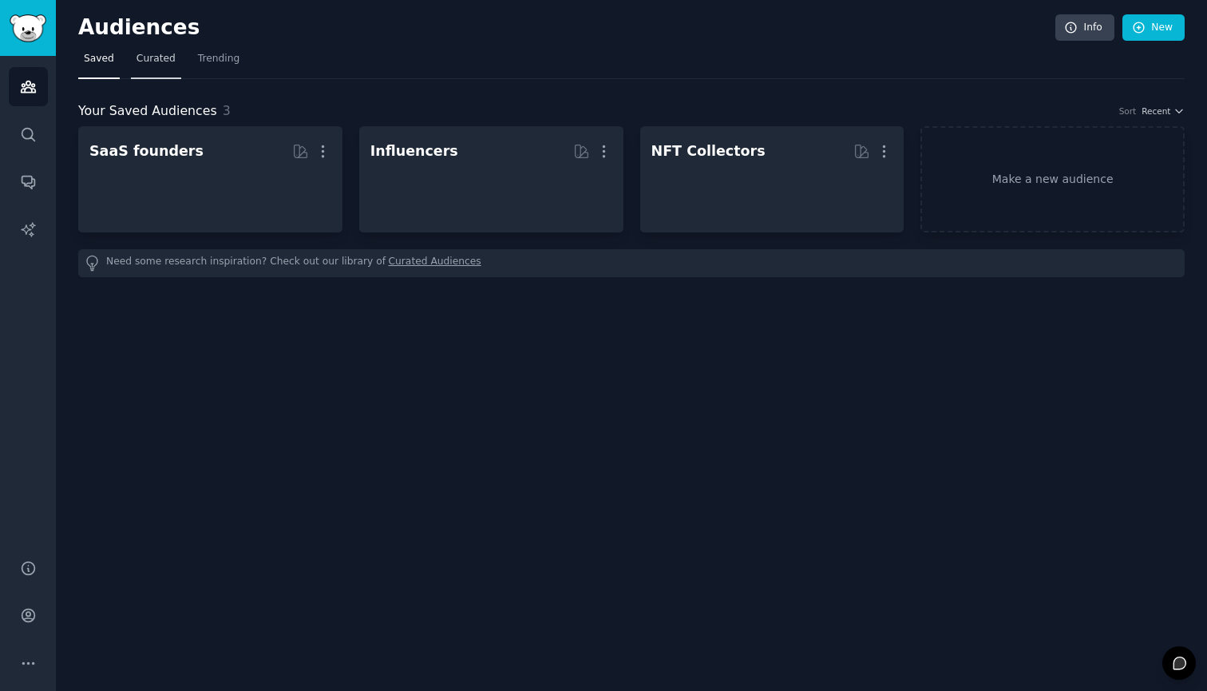
click at [149, 60] on span "Curated" at bounding box center [156, 59] width 39 height 14
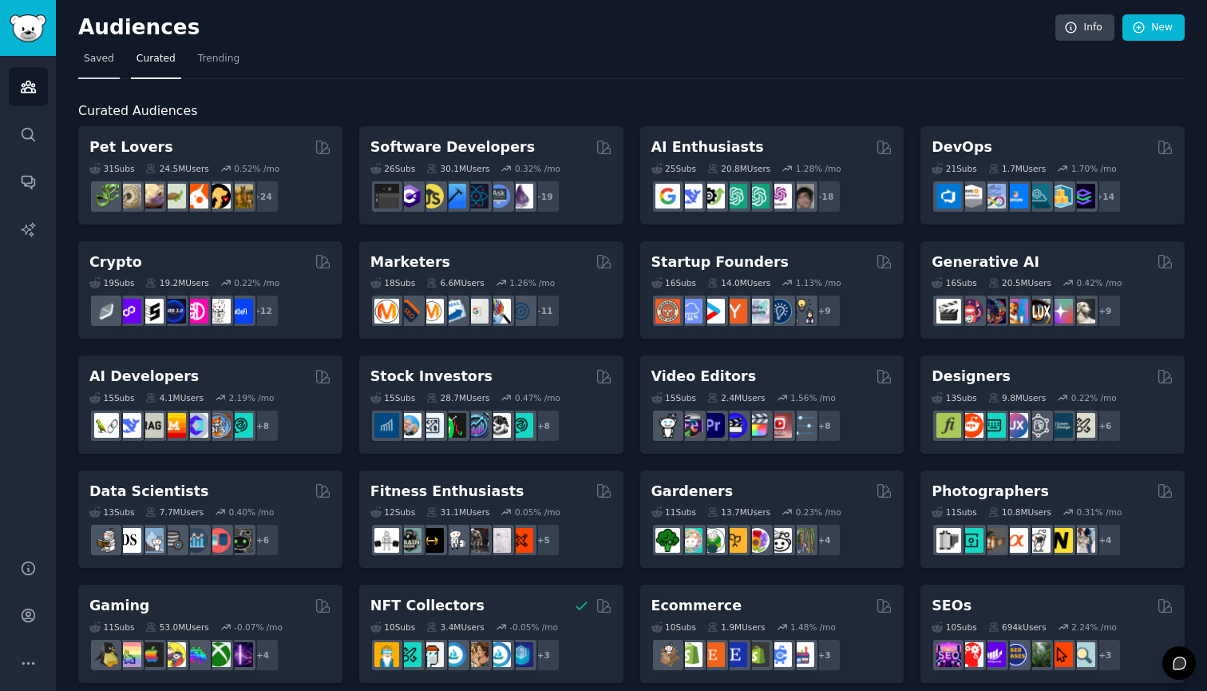
click at [98, 63] on span "Saved" at bounding box center [99, 59] width 30 height 14
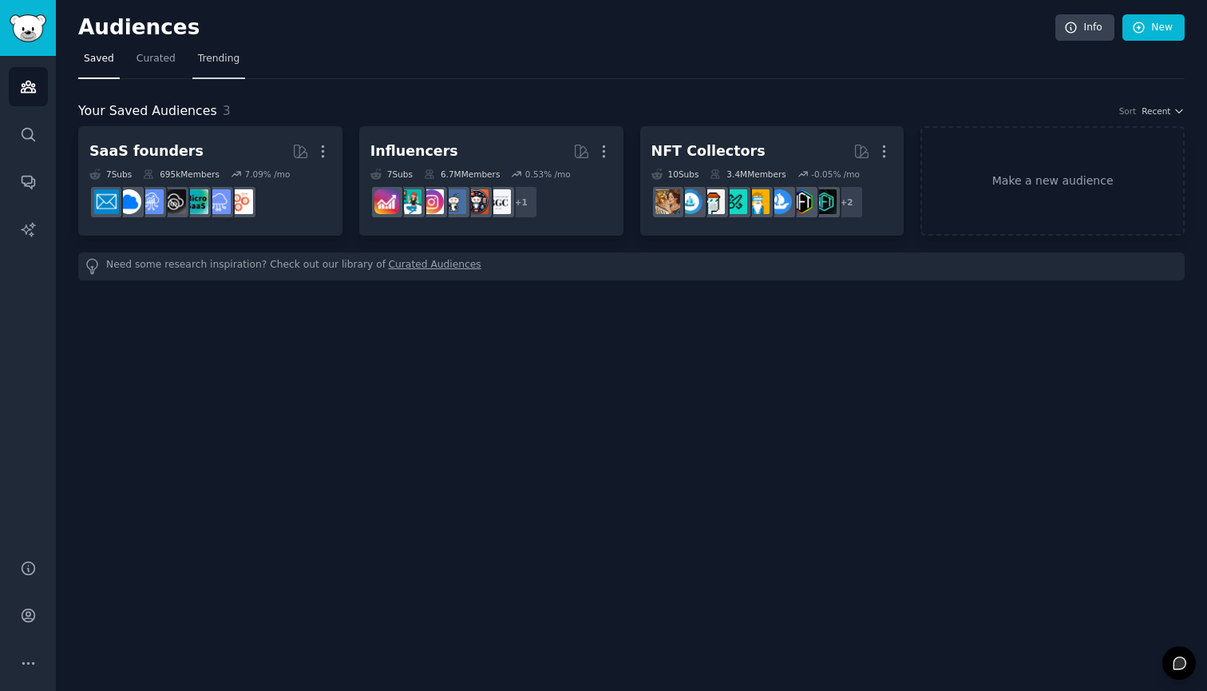
click at [208, 61] on span "Trending" at bounding box center [219, 59] width 42 height 14
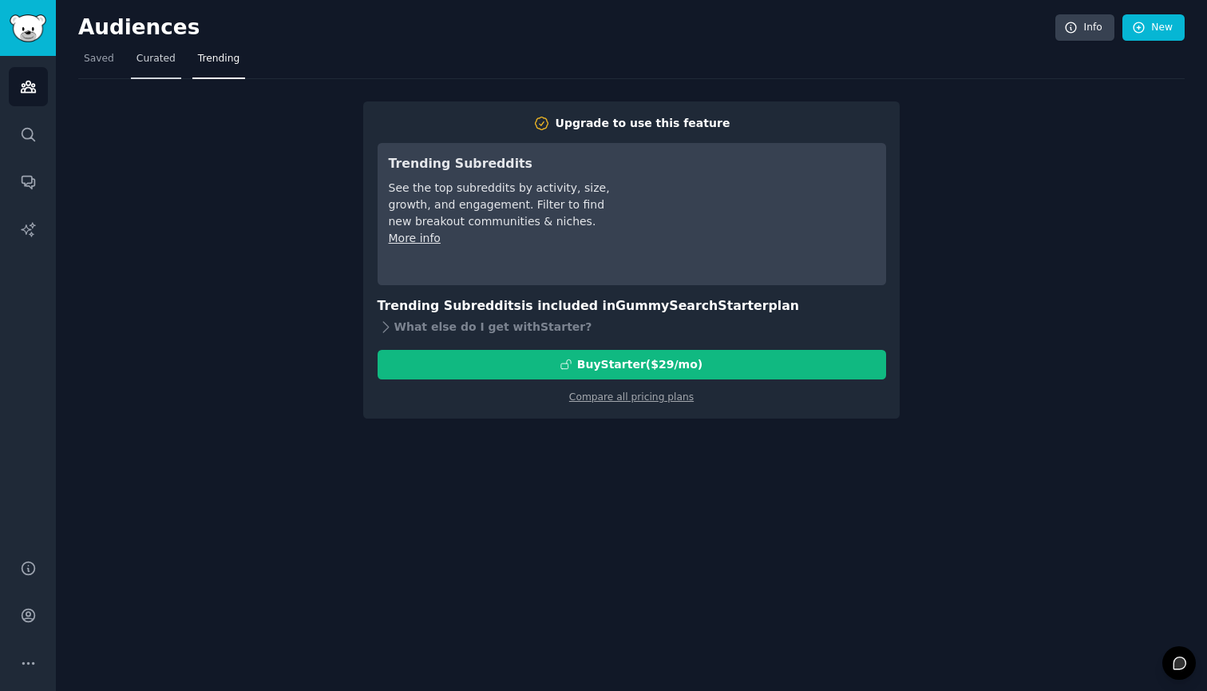
click at [157, 73] on link "Curated" at bounding box center [156, 62] width 50 height 33
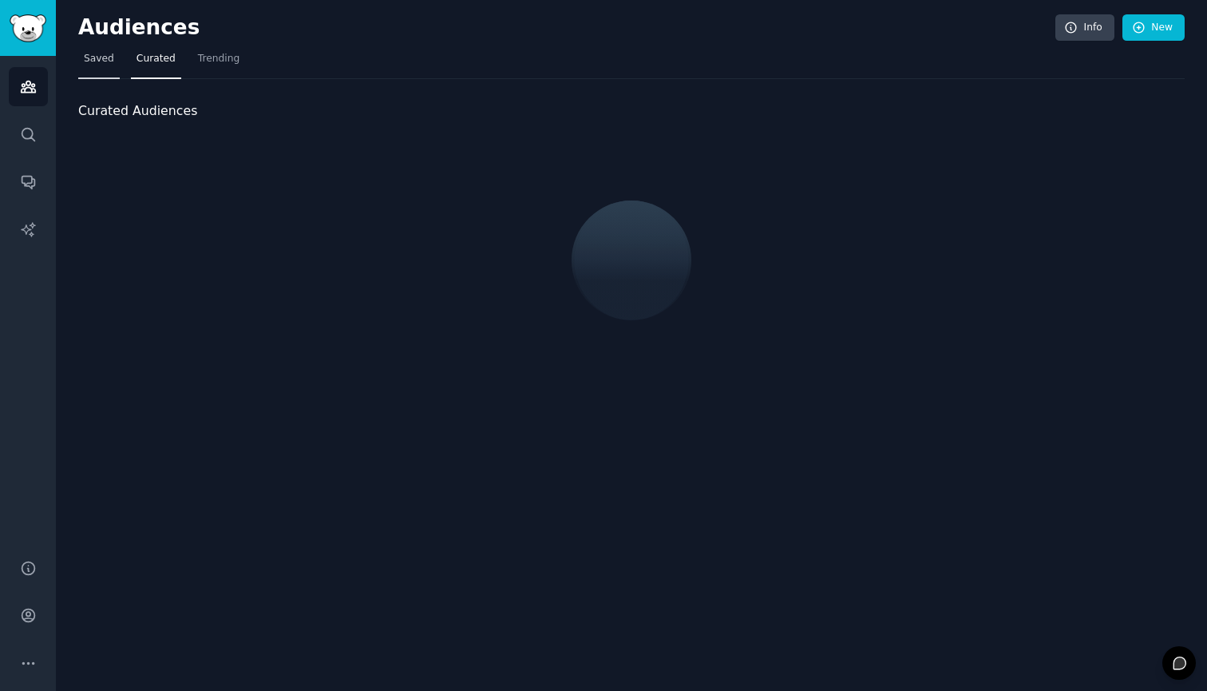
click at [104, 64] on span "Saved" at bounding box center [99, 59] width 30 height 14
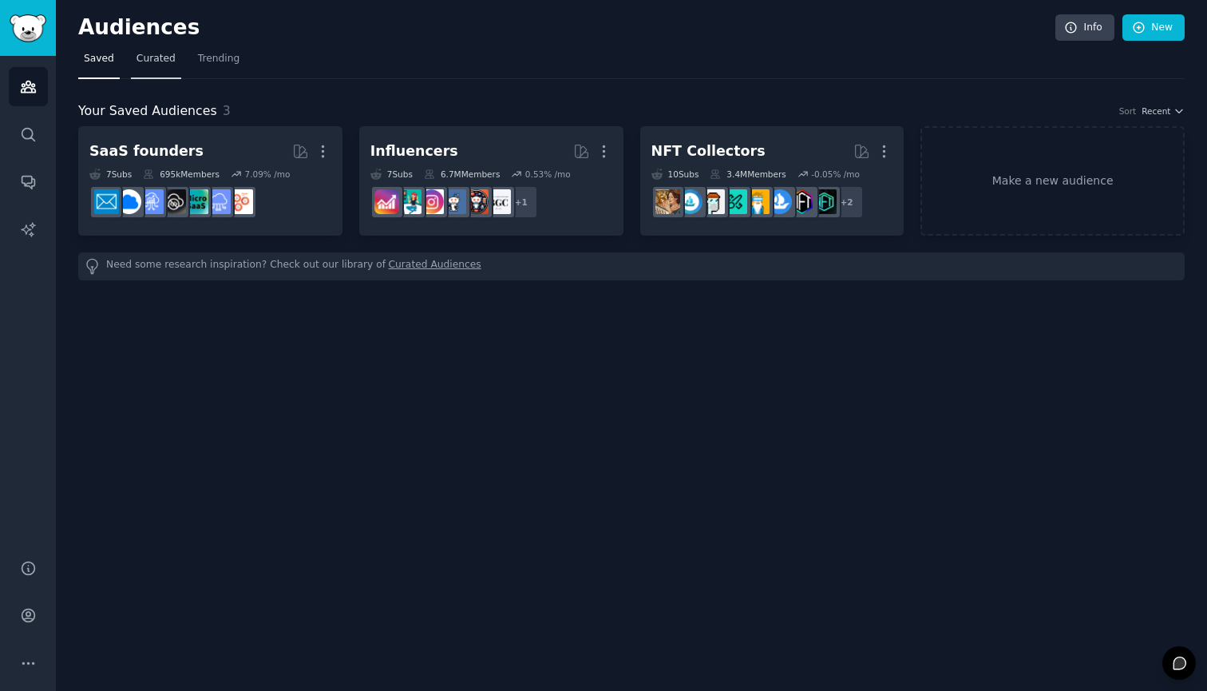
click at [150, 64] on span "Curated" at bounding box center [156, 59] width 39 height 14
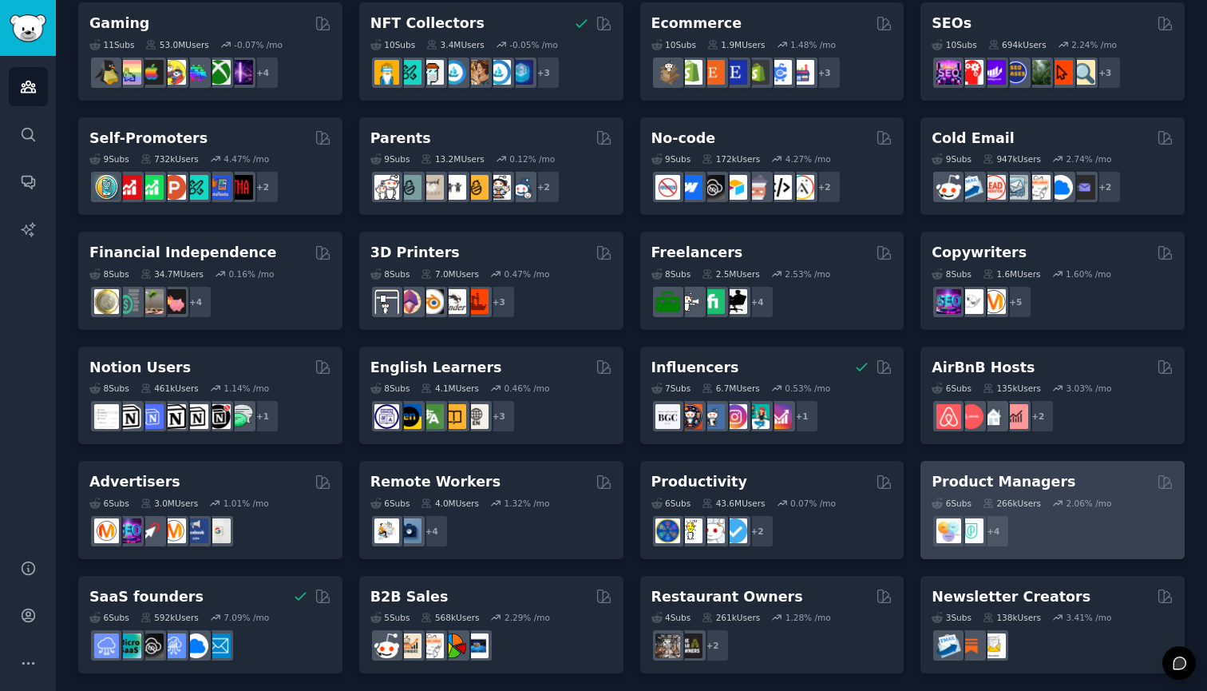
click at [1037, 478] on h2 "Product Managers" at bounding box center [1004, 482] width 144 height 20
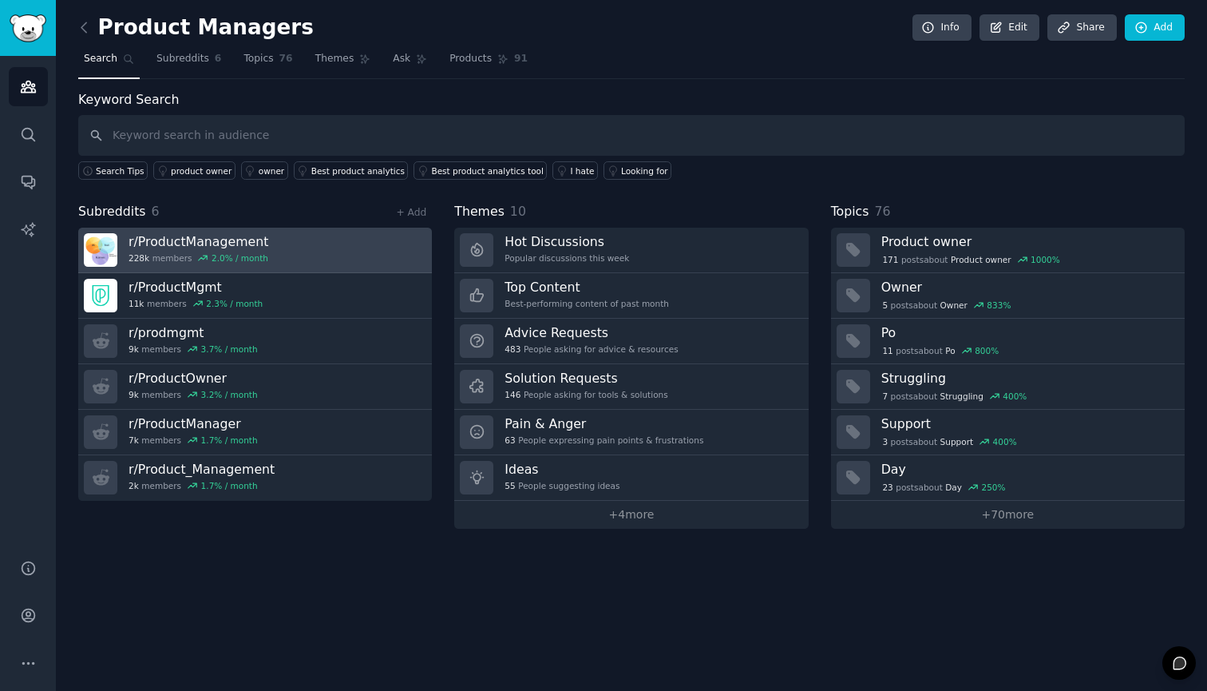
click at [195, 242] on h3 "r/ ProductManagement" at bounding box center [199, 241] width 140 height 17
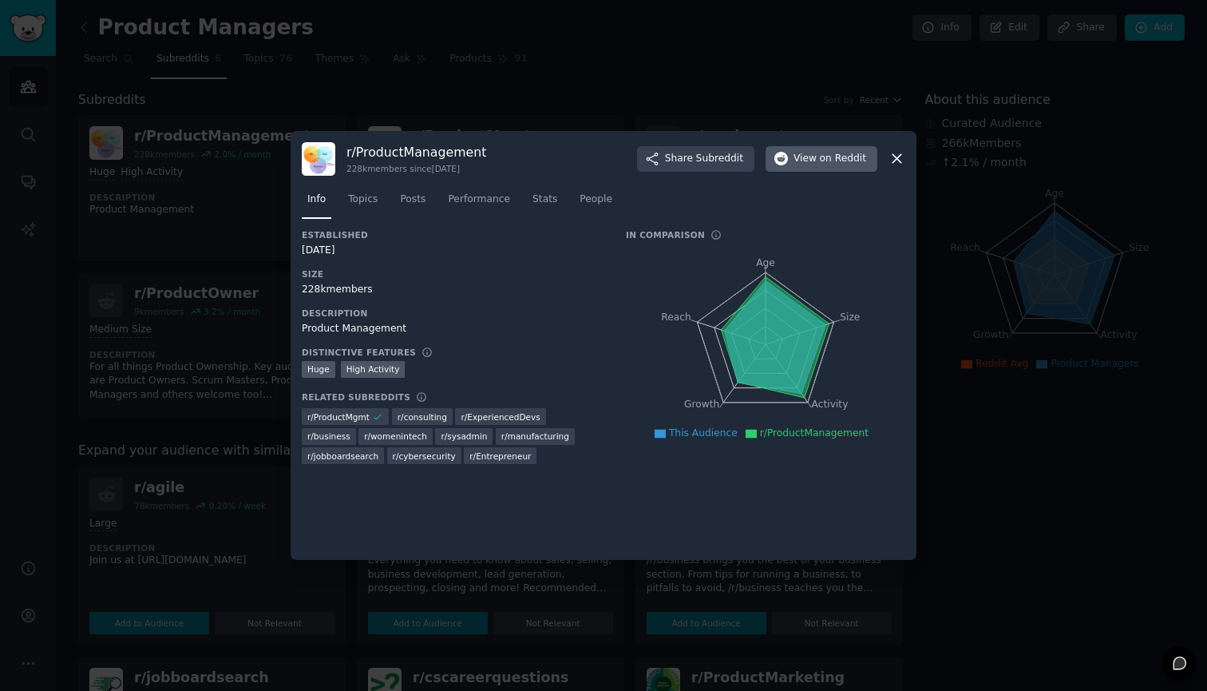
click at [820, 167] on button "View on Reddit" at bounding box center [822, 159] width 112 height 26
click at [899, 154] on icon at bounding box center [897, 158] width 17 height 17
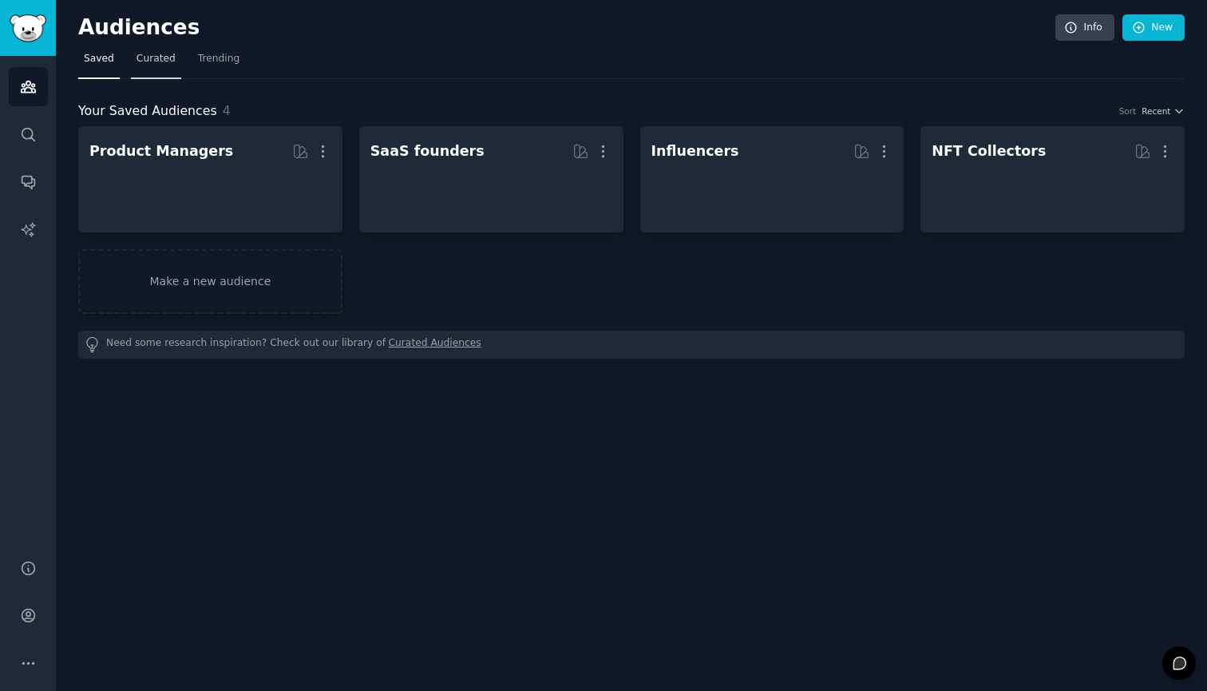
click at [161, 57] on span "Curated" at bounding box center [156, 59] width 39 height 14
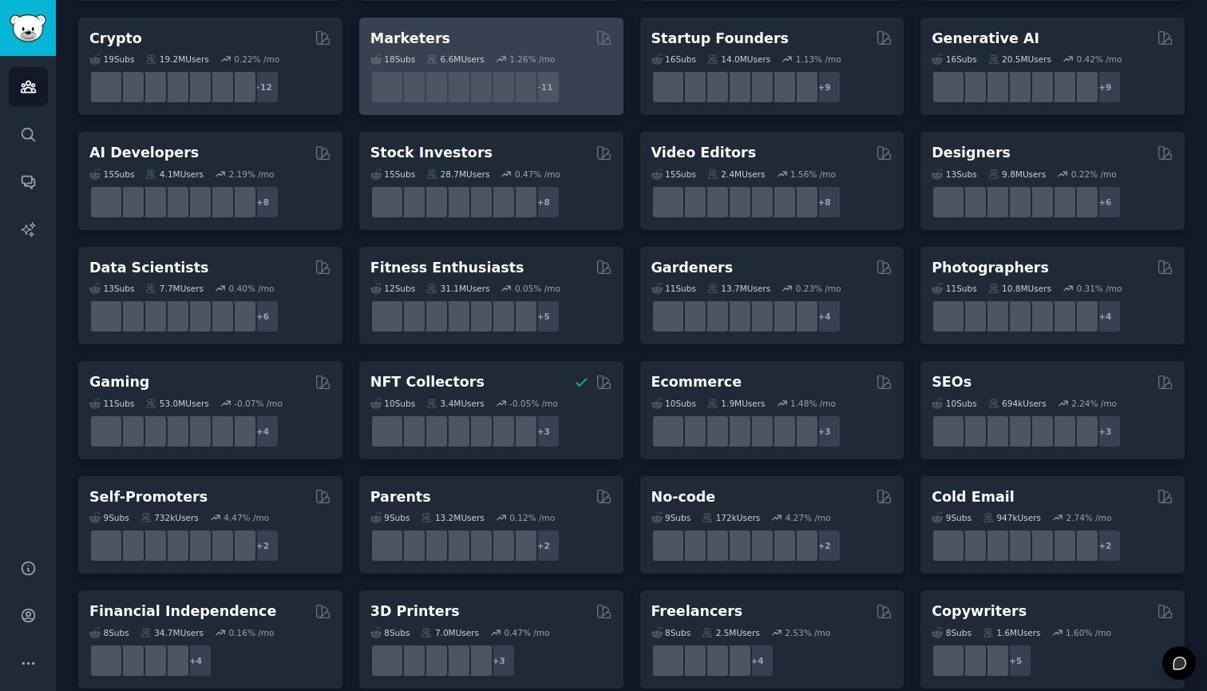
scroll to position [262, 0]
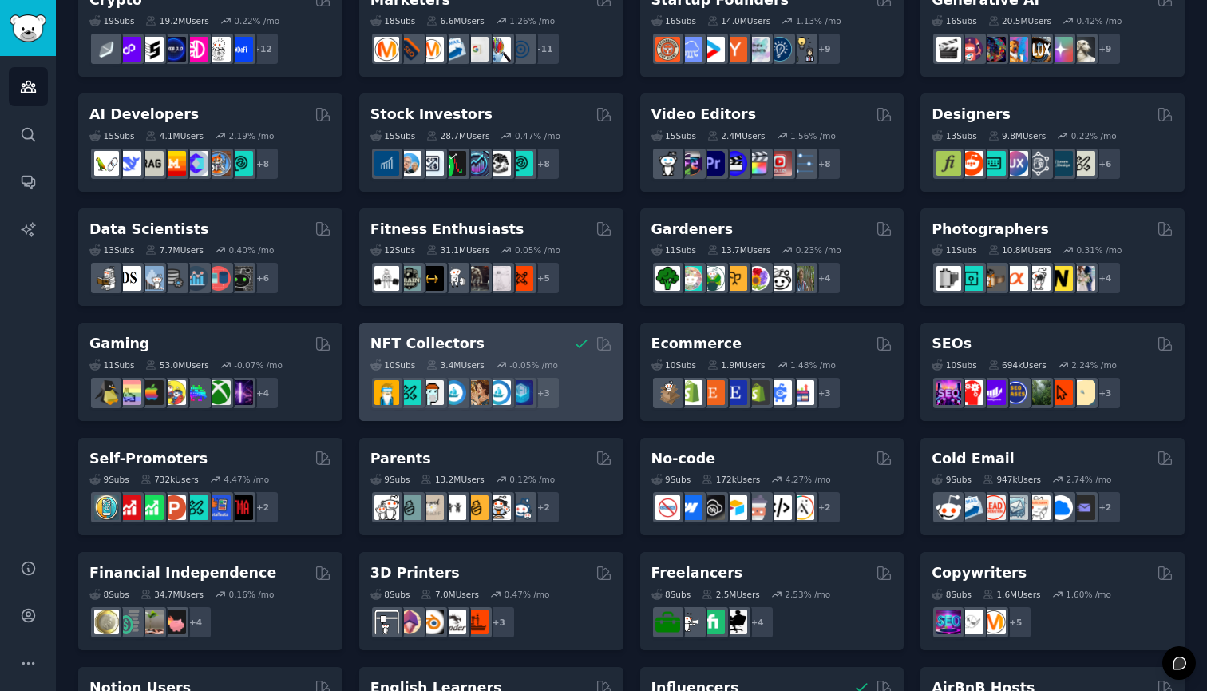
click at [518, 343] on div "NFT Collectors" at bounding box center [492, 344] width 242 height 20
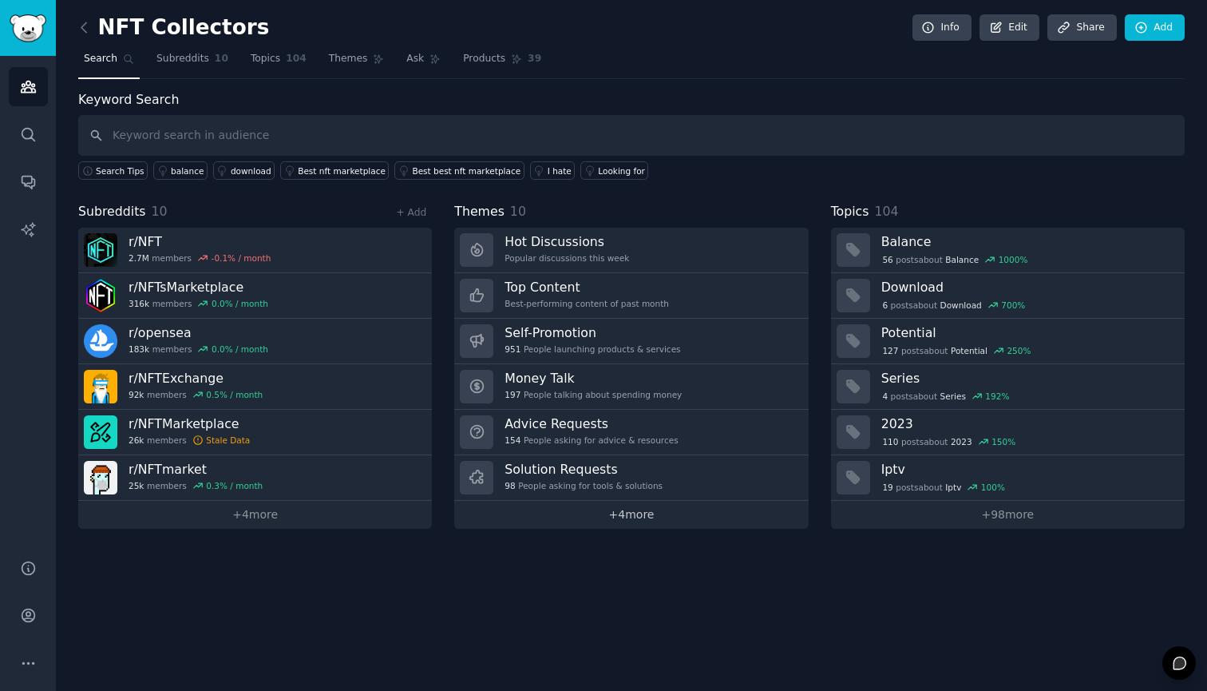
click at [629, 517] on link "+ 4 more" at bounding box center [631, 515] width 354 height 28
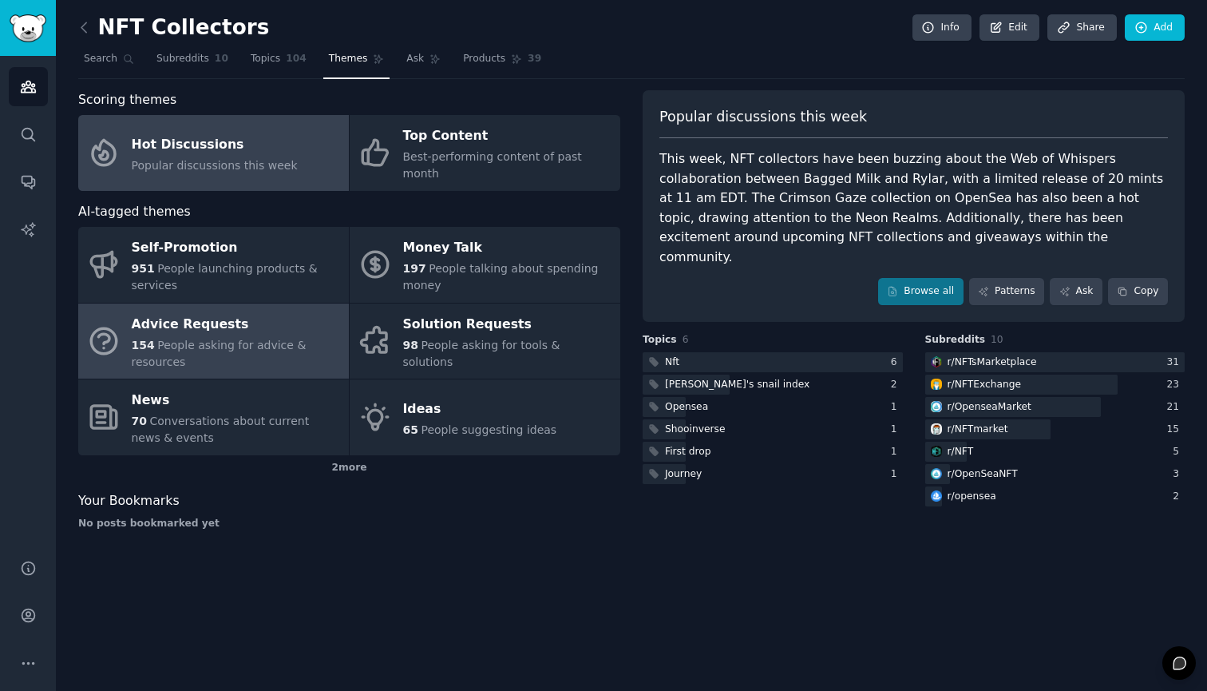
click at [309, 337] on div "154 People asking for advice & resources" at bounding box center [236, 354] width 209 height 34
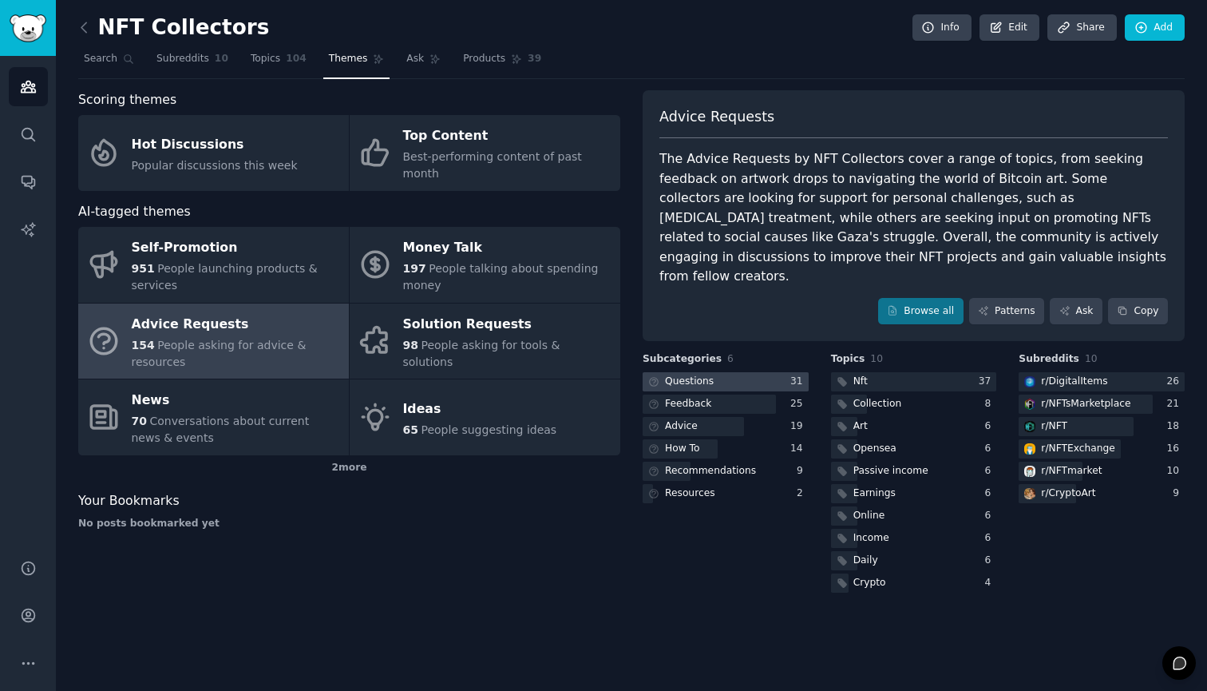
click at [738, 372] on div at bounding box center [726, 382] width 166 height 20
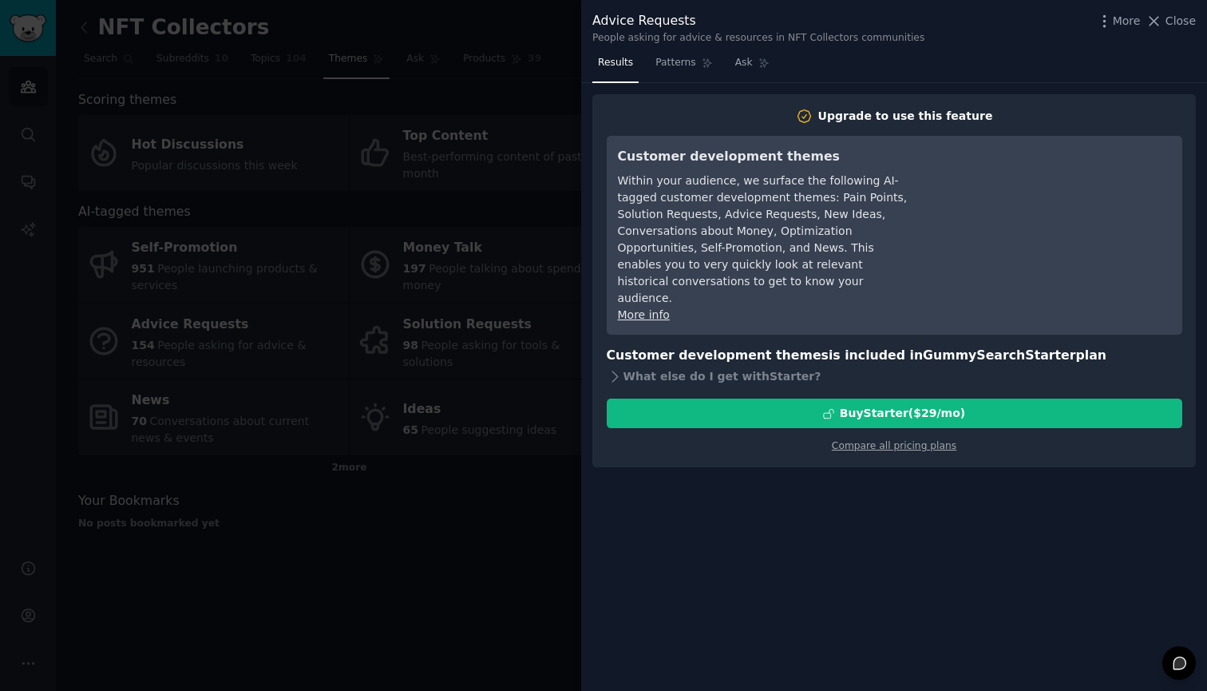
click at [488, 454] on div at bounding box center [603, 345] width 1207 height 691
click at [256, 220] on div at bounding box center [603, 345] width 1207 height 691
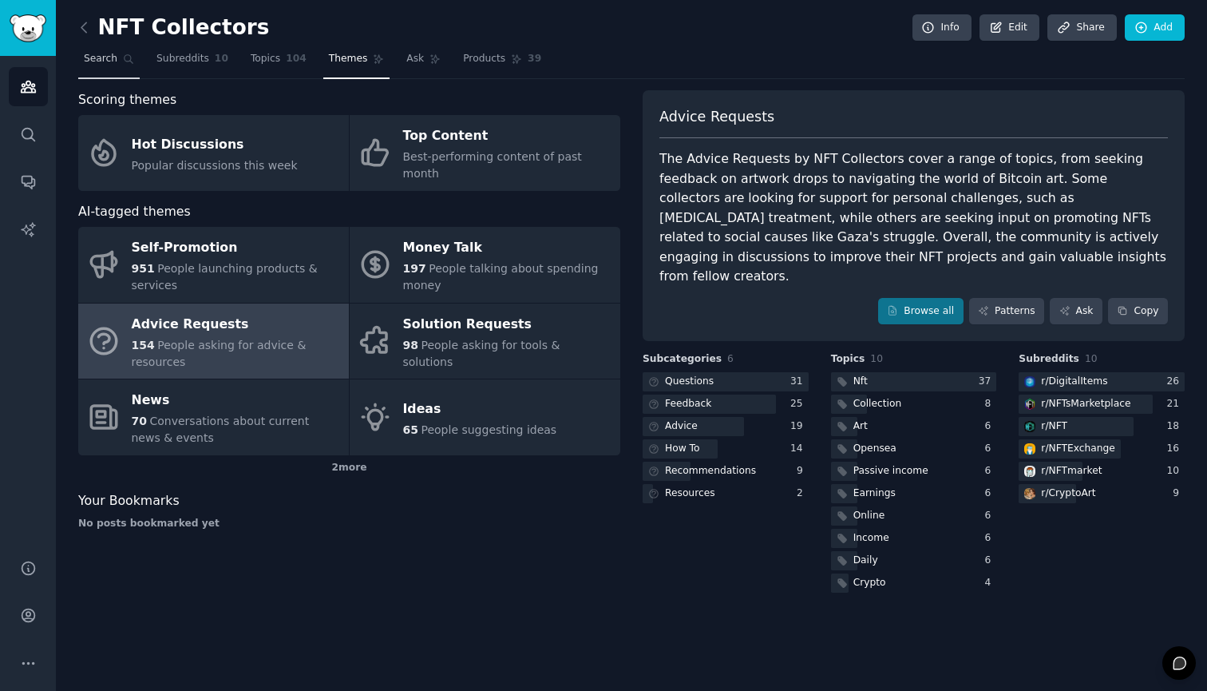
click at [109, 58] on span "Search" at bounding box center [101, 59] width 34 height 14
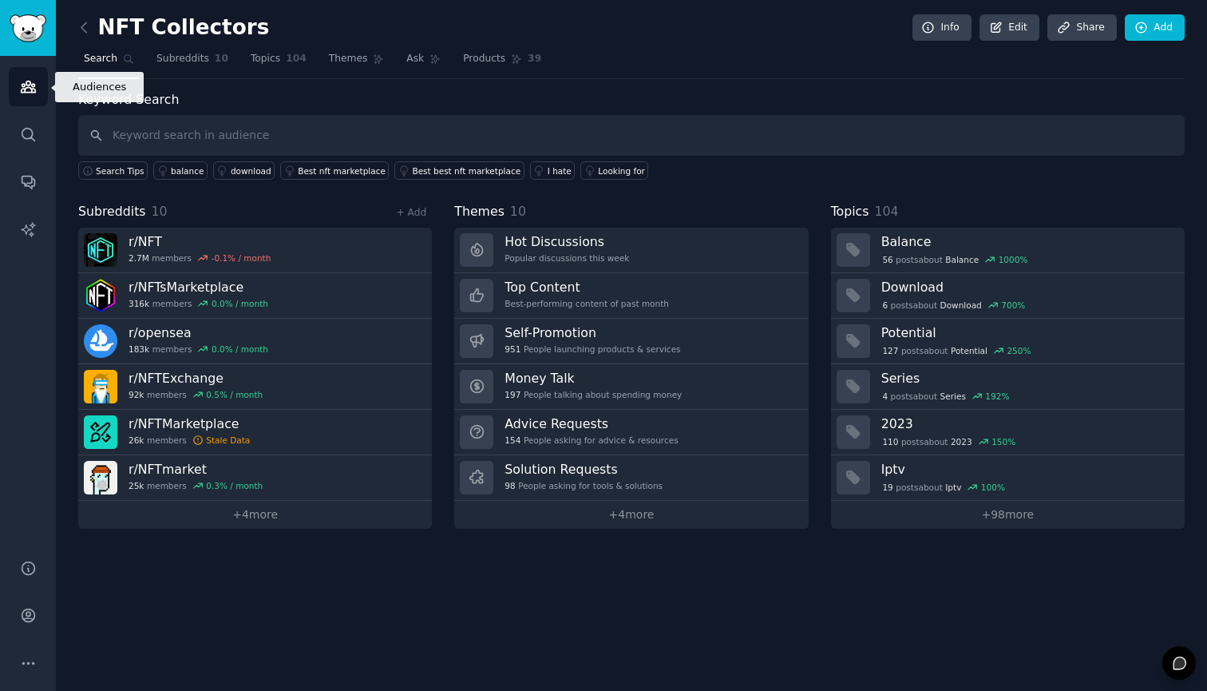
click at [34, 85] on icon "Sidebar" at bounding box center [28, 86] width 14 height 11
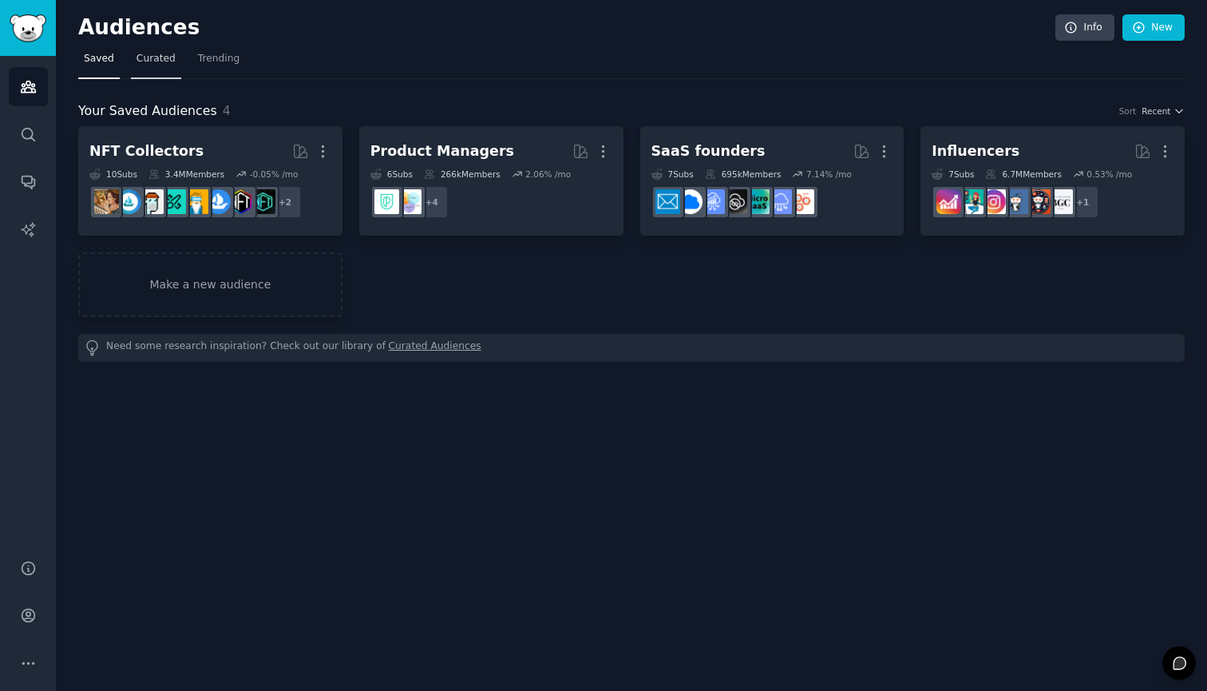
click at [152, 65] on link "Curated" at bounding box center [156, 62] width 50 height 33
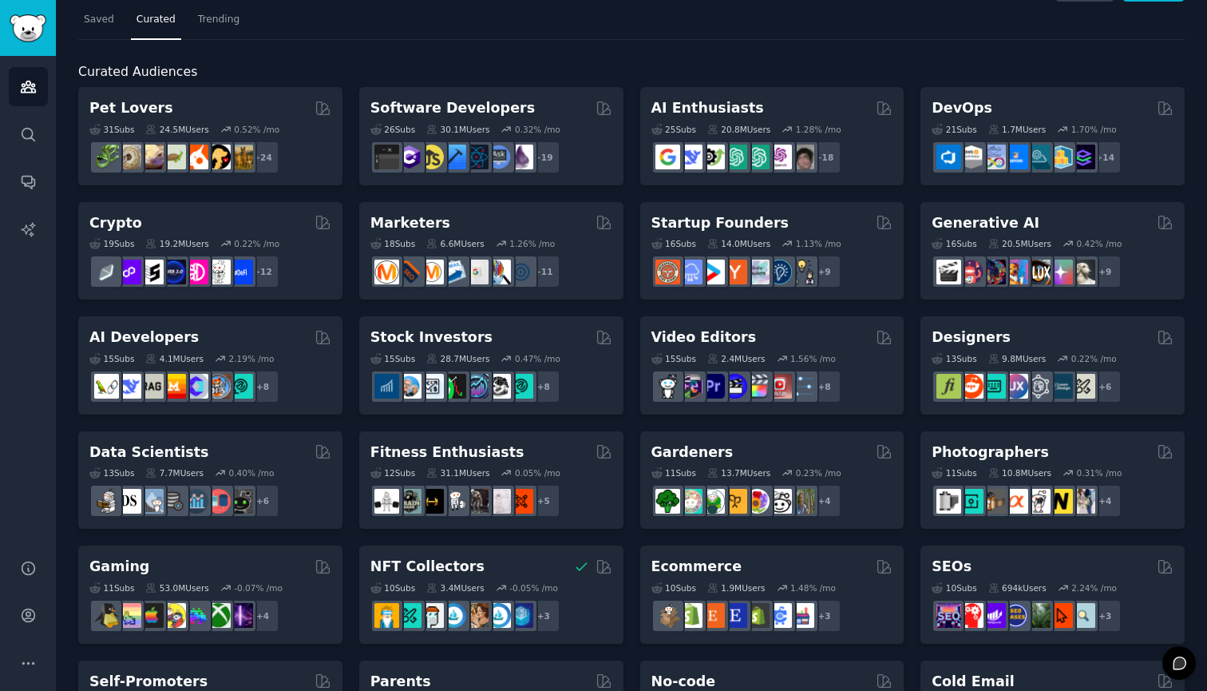
scroll to position [41, 0]
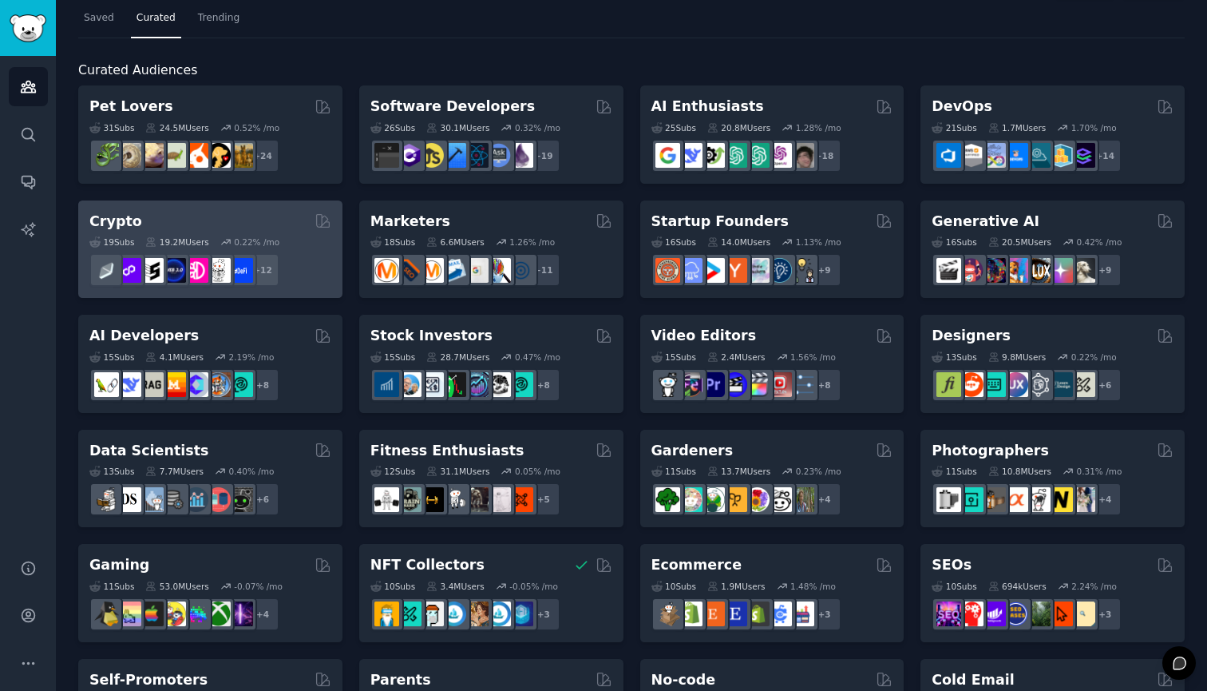
click at [256, 217] on div "Crypto Curated by GummySearch" at bounding box center [210, 222] width 242 height 20
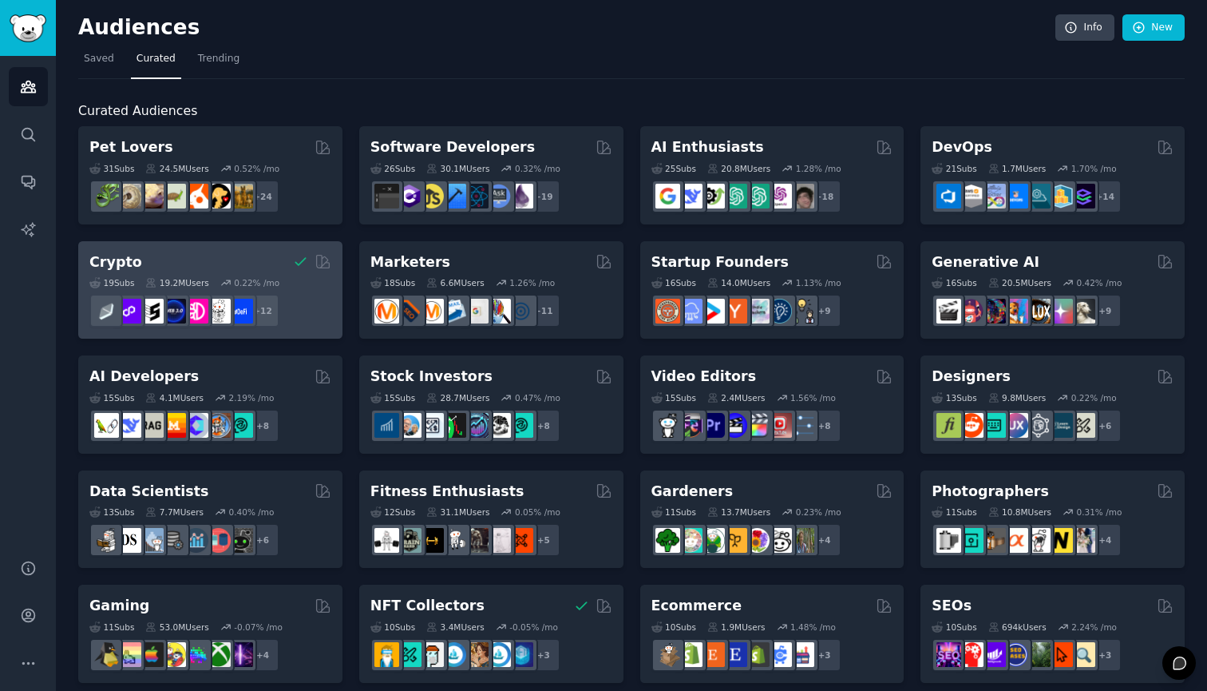
click at [228, 269] on div "Crypto You have already saved this curated audience" at bounding box center [210, 262] width 242 height 20
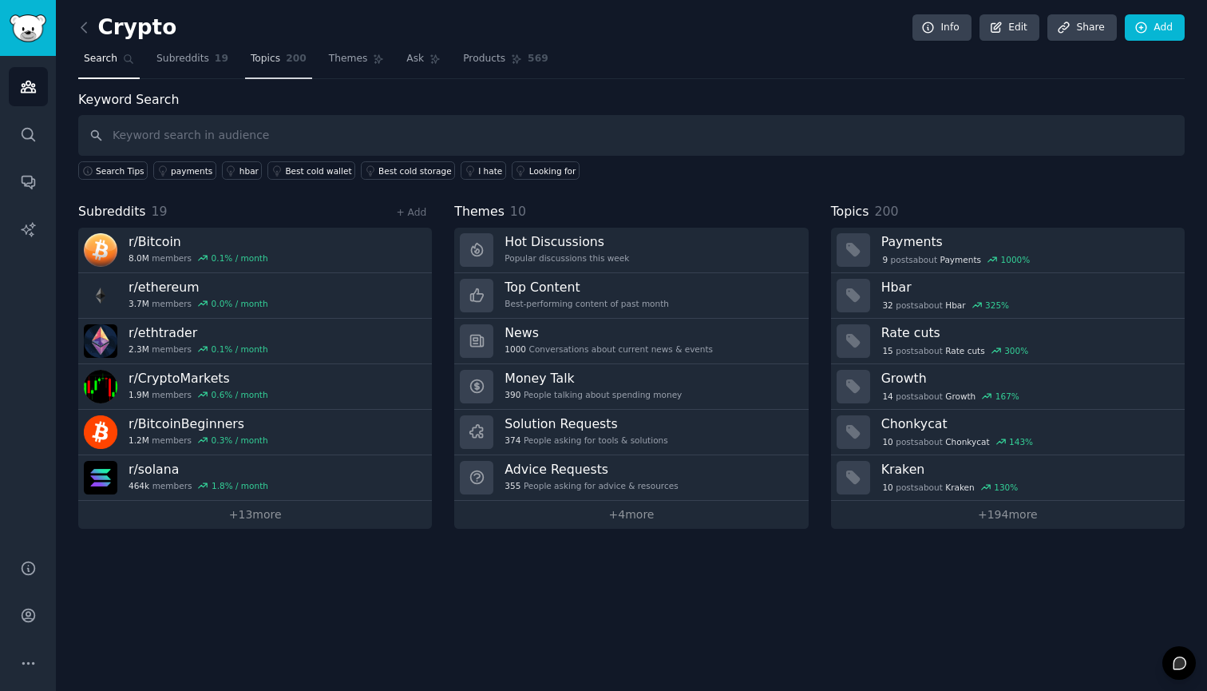
click at [261, 62] on span "Topics" at bounding box center [266, 59] width 30 height 14
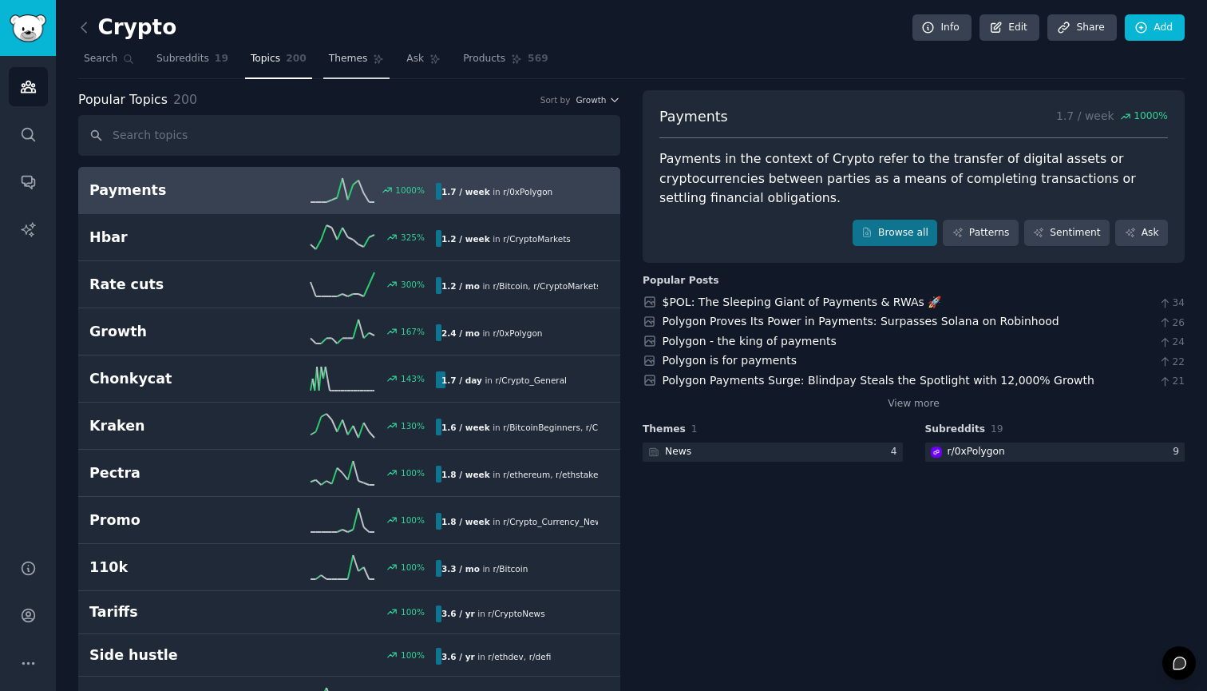
click at [336, 58] on span "Themes" at bounding box center [348, 59] width 39 height 14
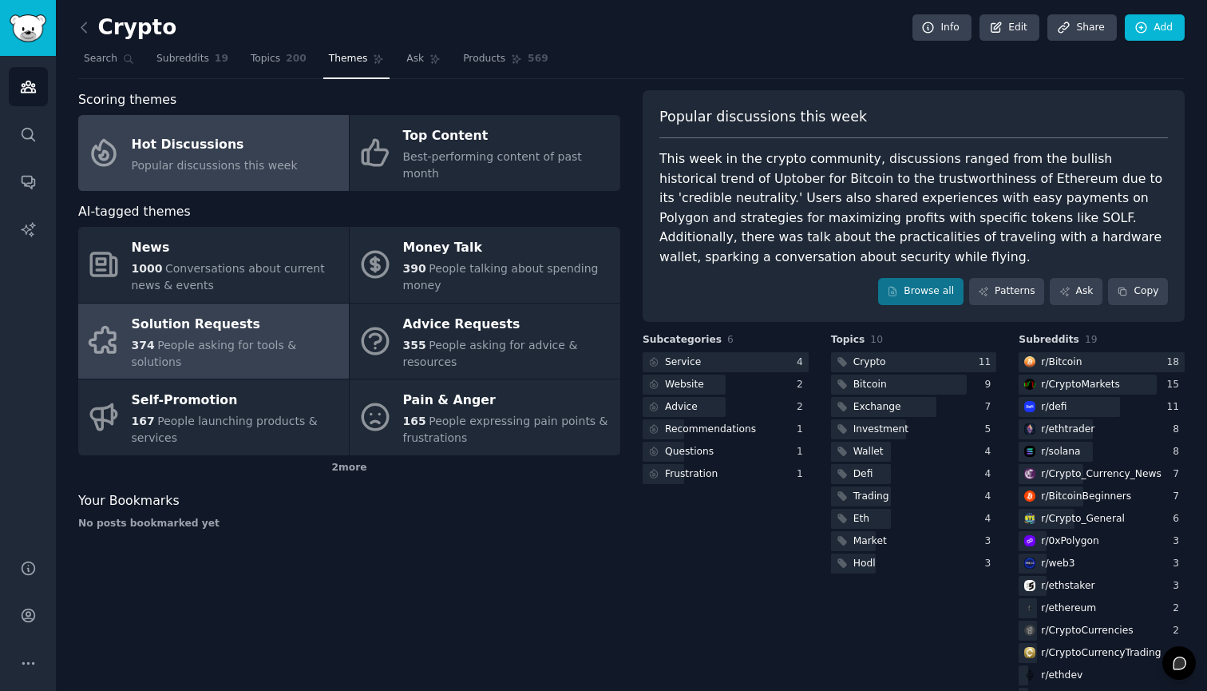
click at [265, 345] on link "Solution Requests 374 People asking for tools & solutions" at bounding box center [213, 341] width 271 height 76
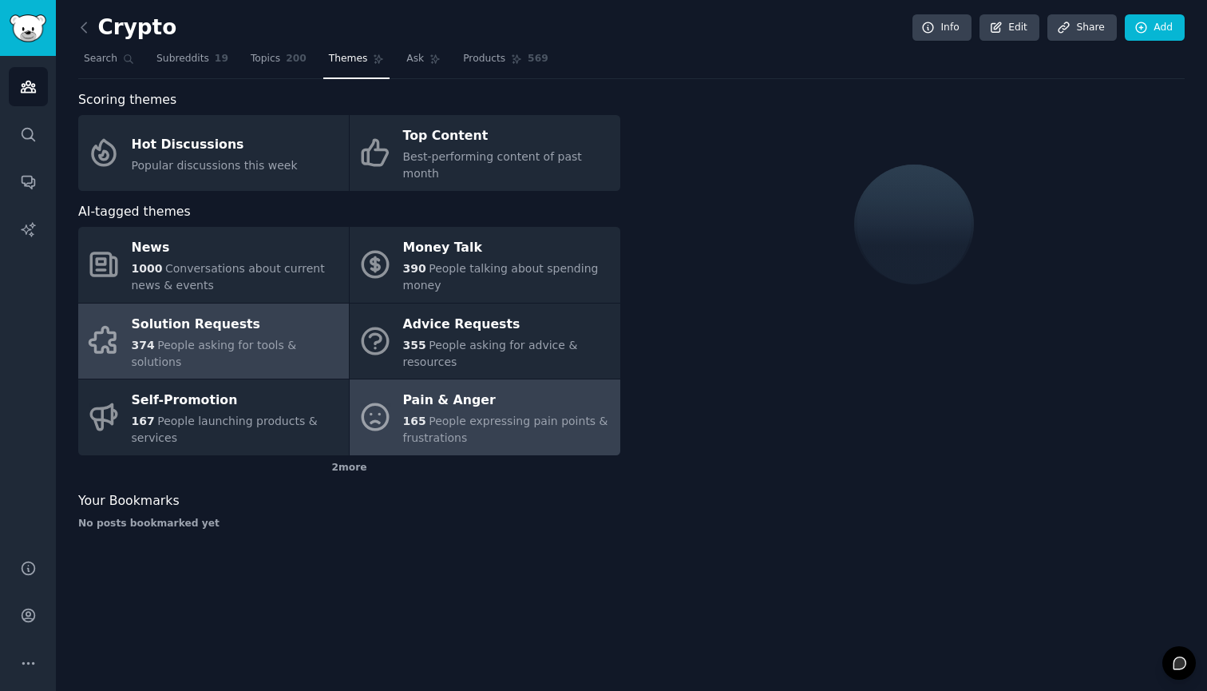
click at [492, 416] on div "165 People expressing pain points & frustrations" at bounding box center [507, 430] width 209 height 34
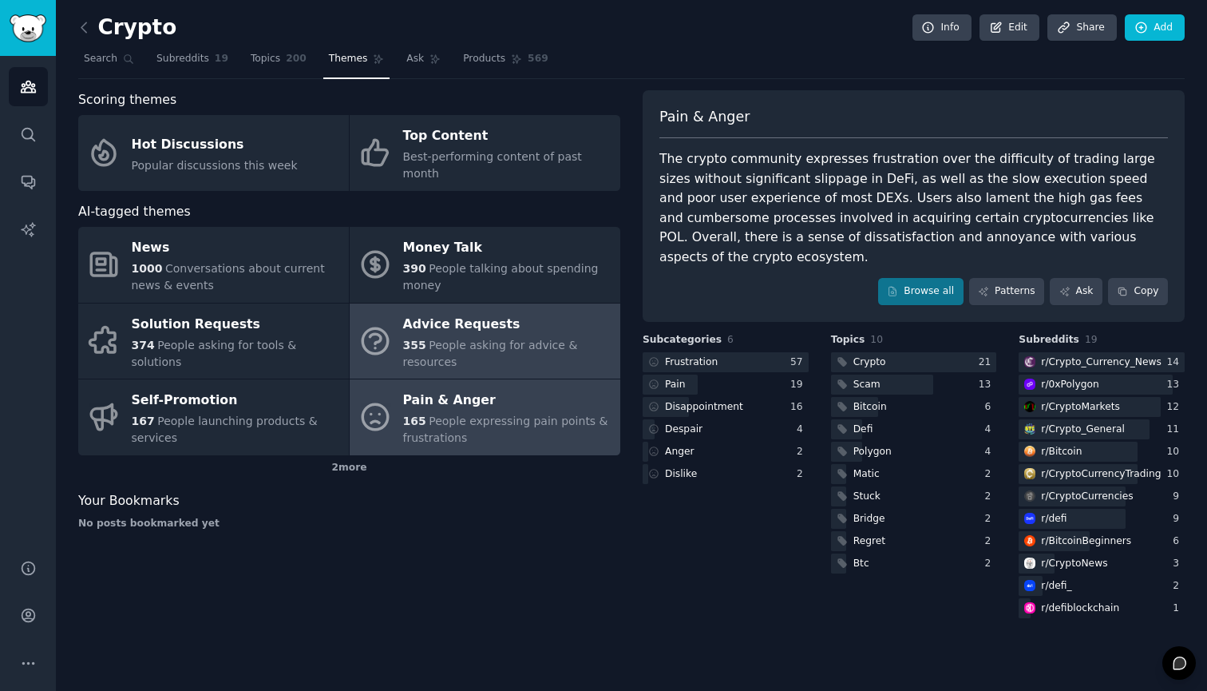
click at [525, 339] on span "People asking for advice & resources" at bounding box center [490, 354] width 175 height 30
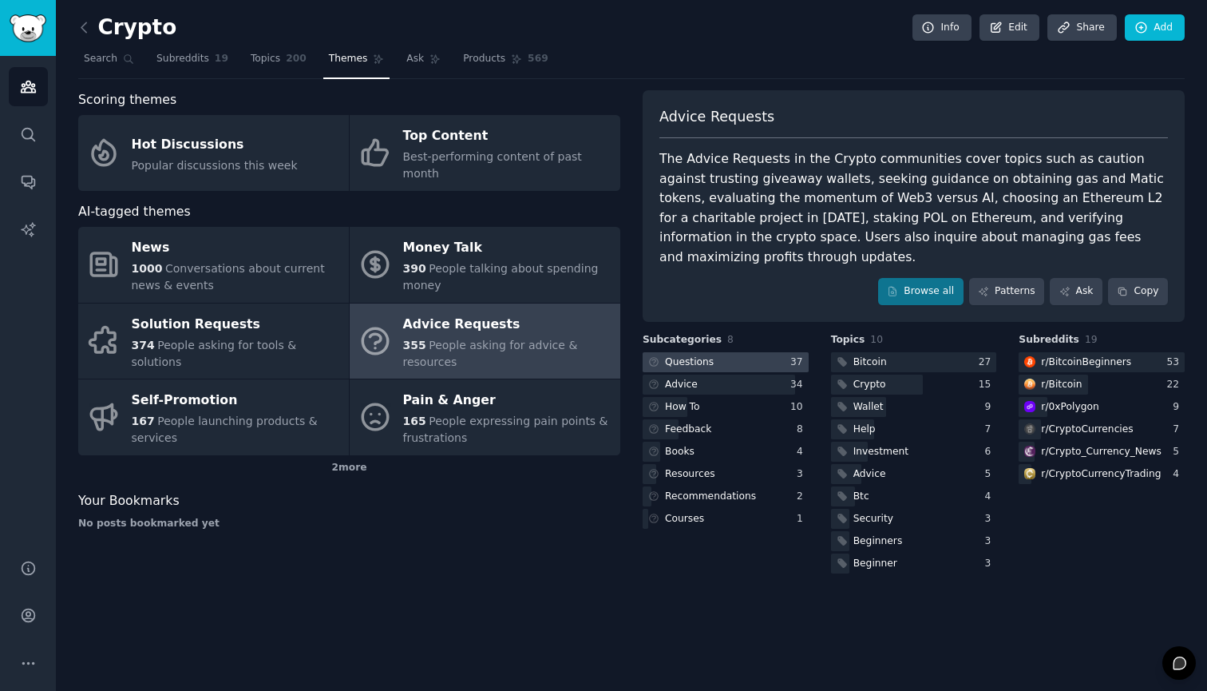
click at [778, 352] on div at bounding box center [726, 362] width 166 height 20
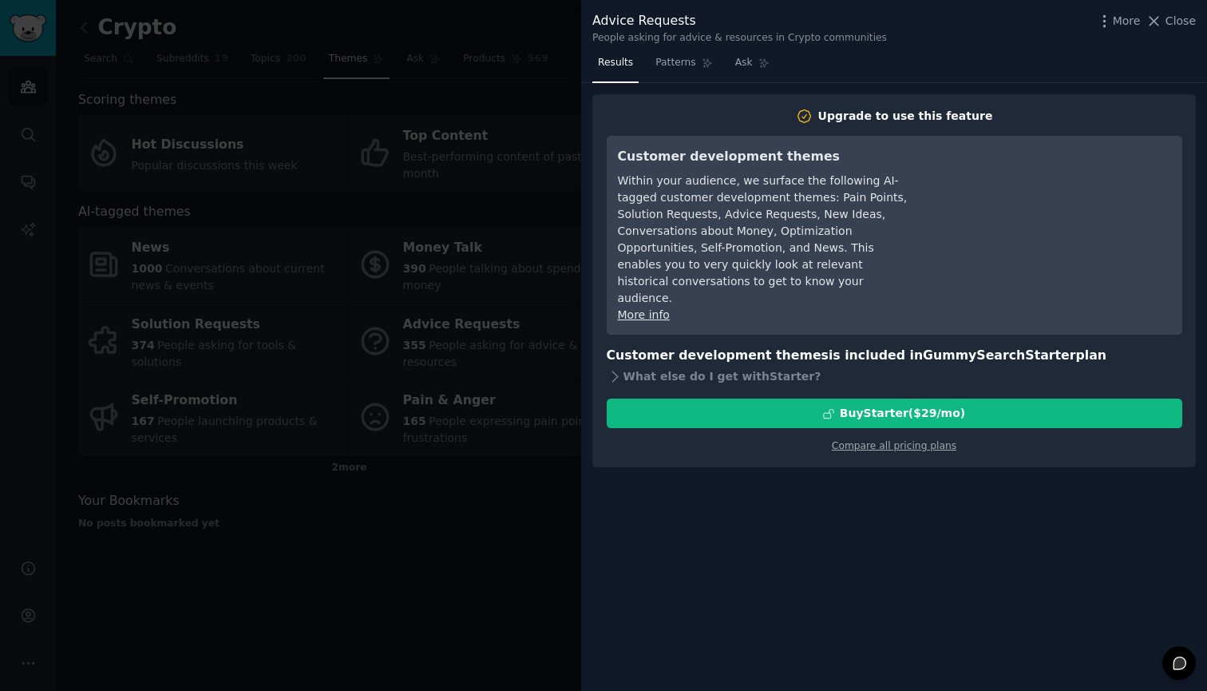
click at [517, 545] on div at bounding box center [603, 345] width 1207 height 691
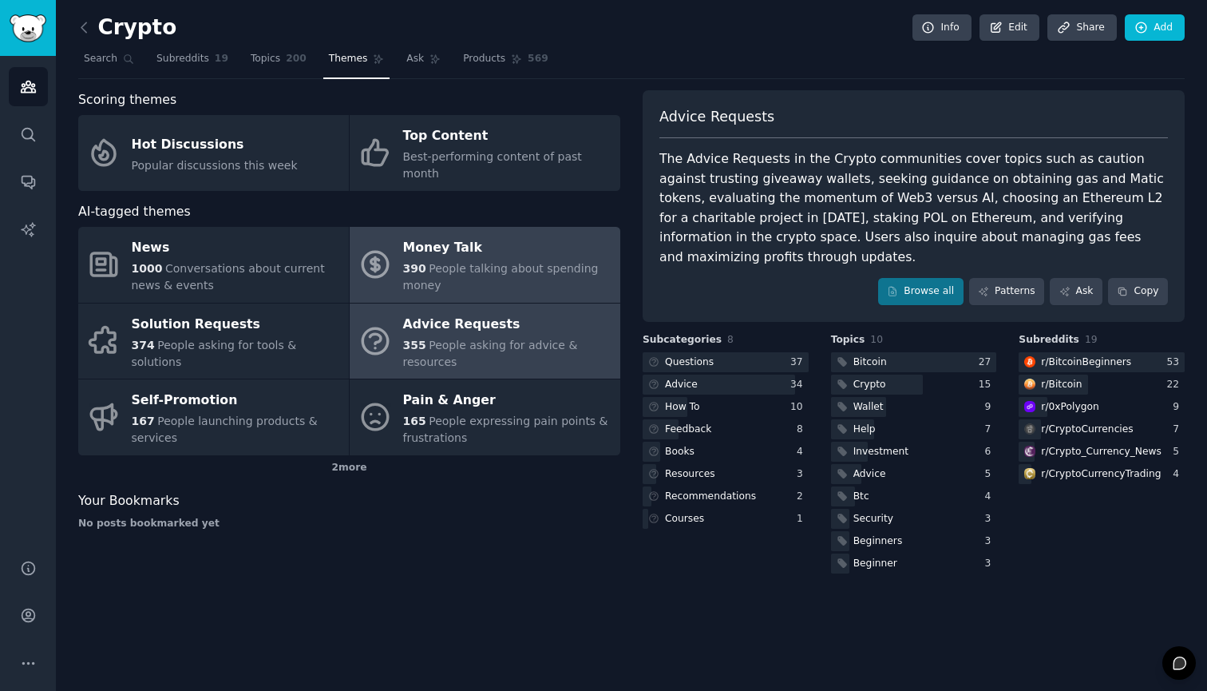
click at [510, 266] on div "390 People talking about spending money" at bounding box center [507, 277] width 209 height 34
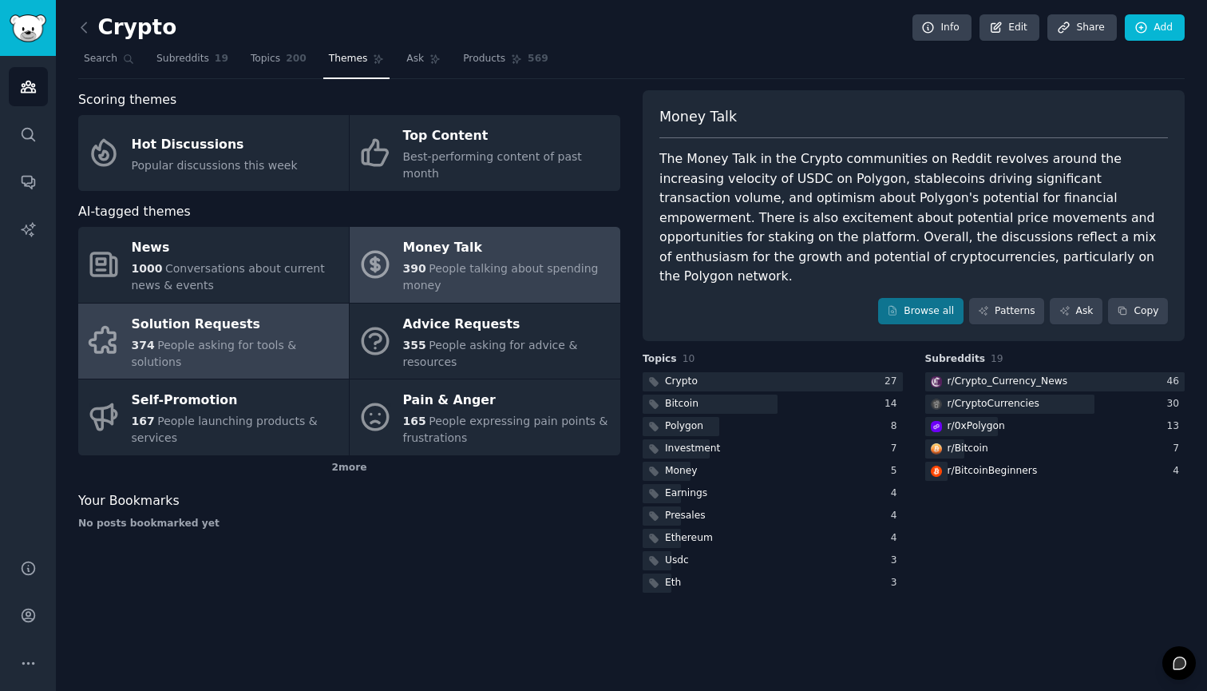
click at [297, 340] on span "People asking for tools & solutions" at bounding box center [214, 354] width 165 height 30
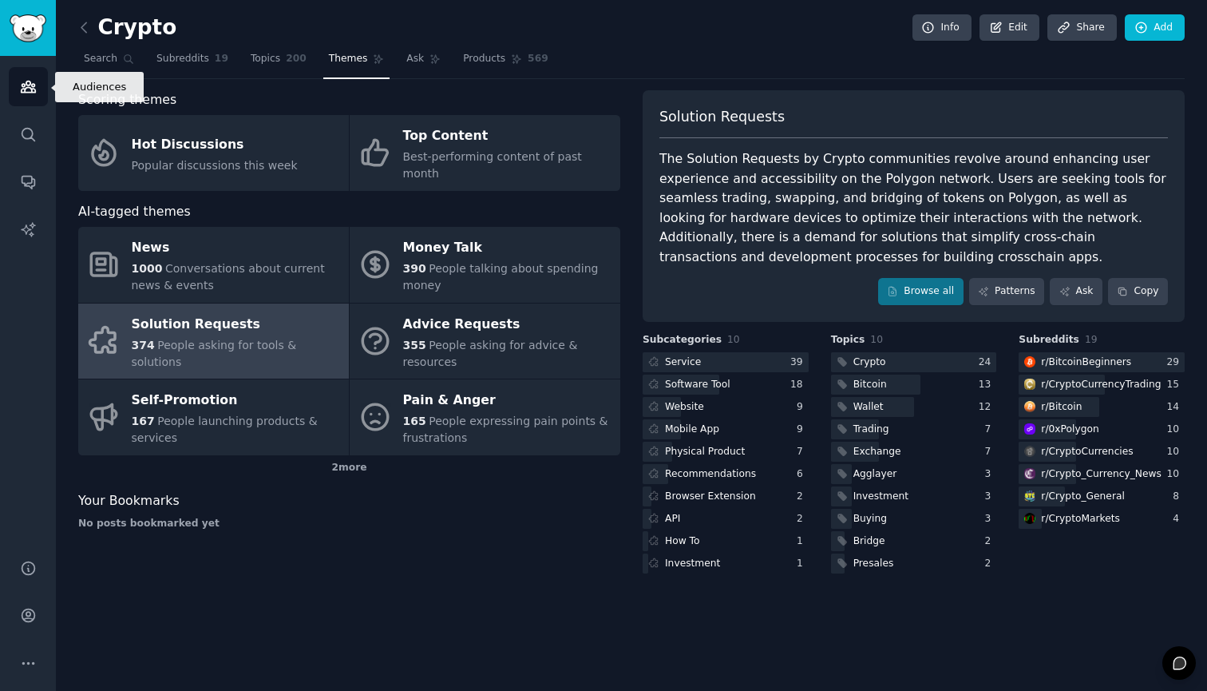
click at [32, 94] on icon "Sidebar" at bounding box center [28, 86] width 17 height 17
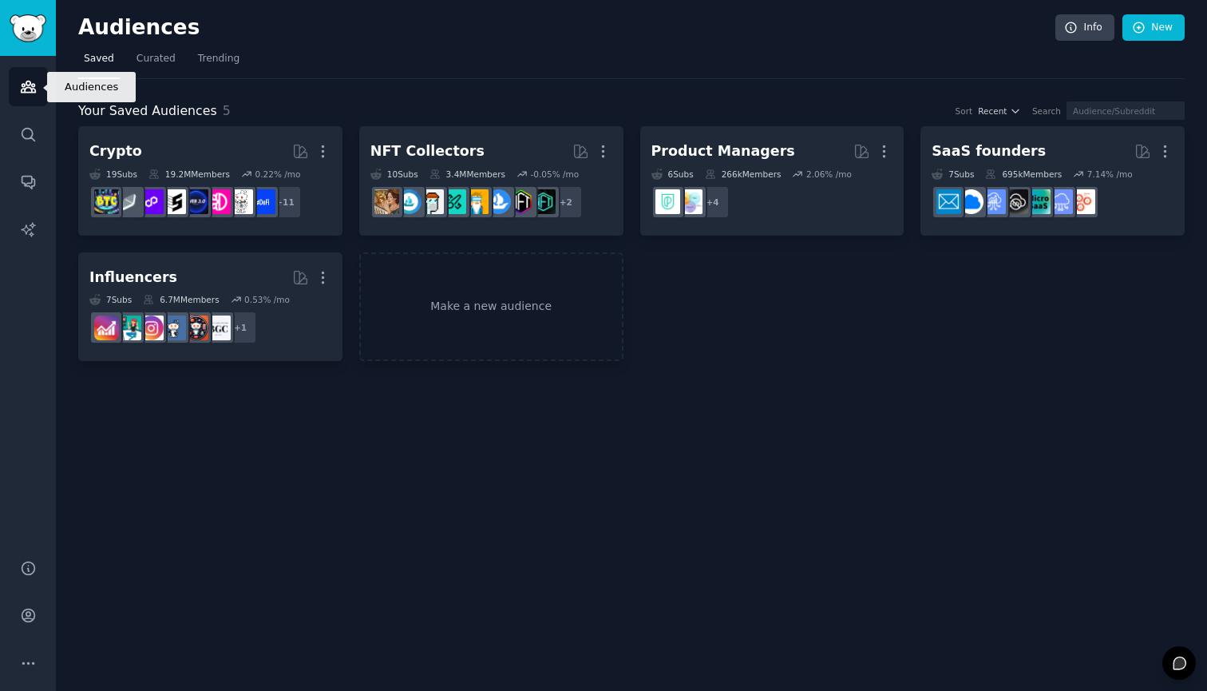
click at [30, 85] on icon "Sidebar" at bounding box center [28, 86] width 17 height 17
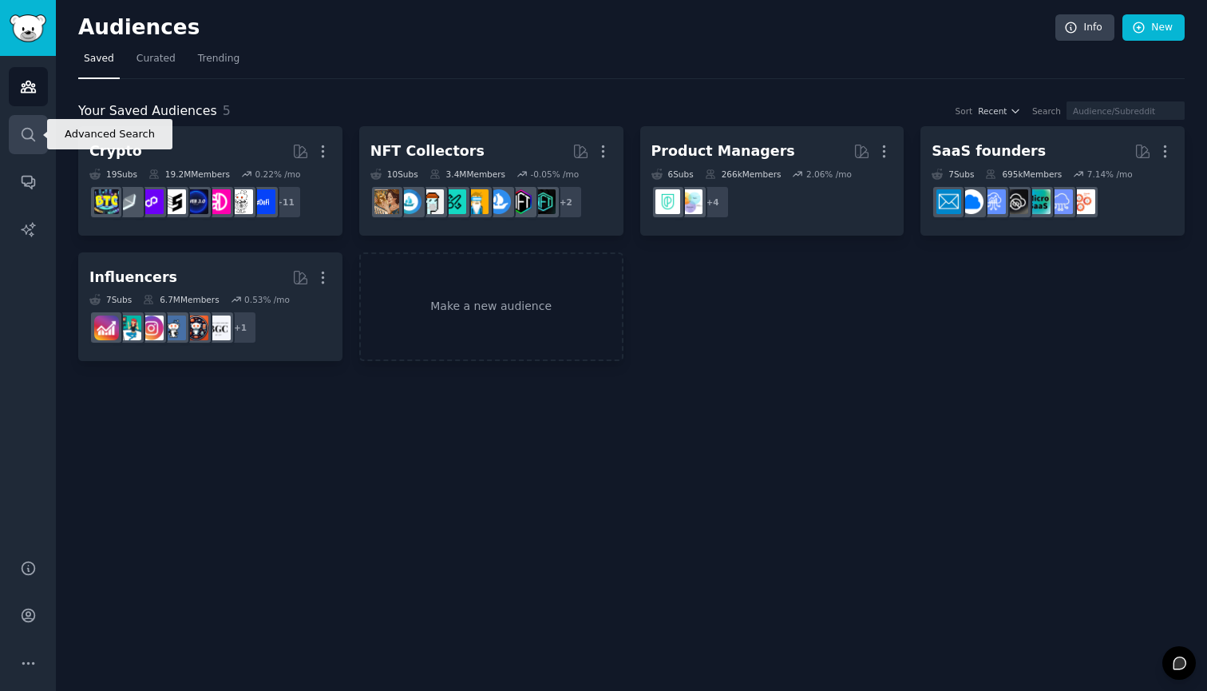
click at [30, 137] on icon "Sidebar" at bounding box center [28, 134] width 13 height 13
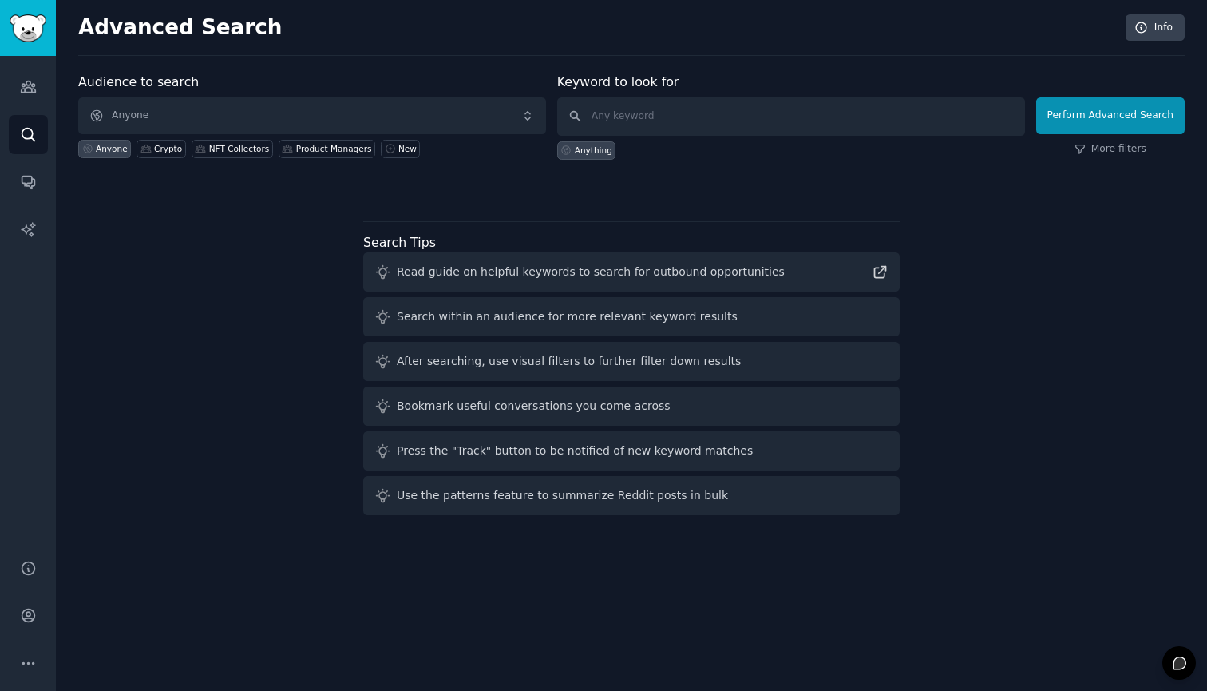
click at [315, 117] on span "Anyone" at bounding box center [312, 115] width 468 height 37
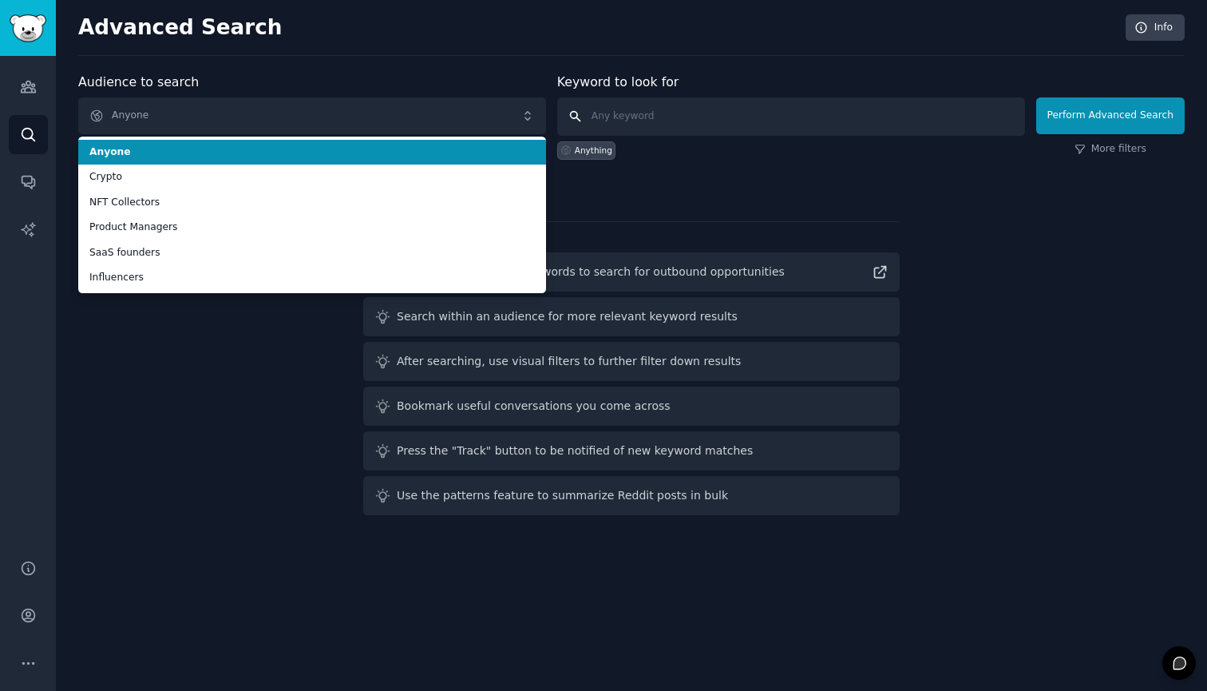
click at [640, 116] on input "text" at bounding box center [791, 116] width 468 height 38
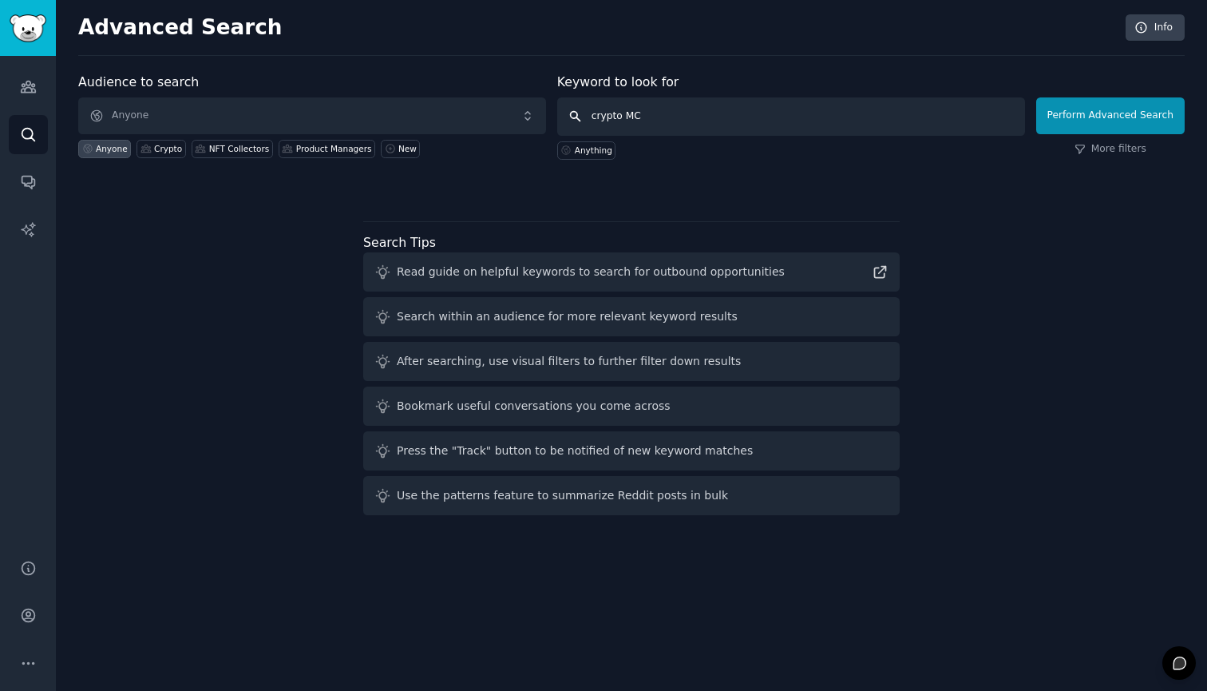
type input "crypto MCP"
click at [1113, 115] on button "Perform Advanced Search" at bounding box center [1111, 115] width 149 height 37
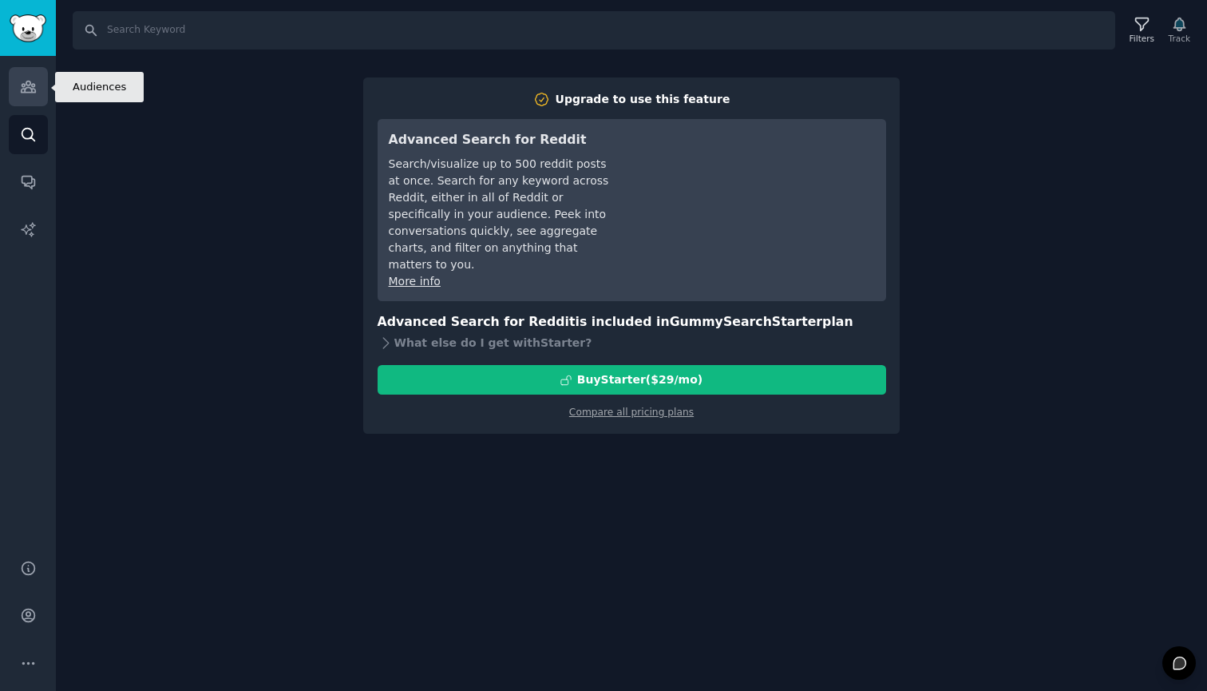
click at [22, 97] on link "Audiences" at bounding box center [28, 86] width 39 height 39
